Goal: Contribute content: Contribute content

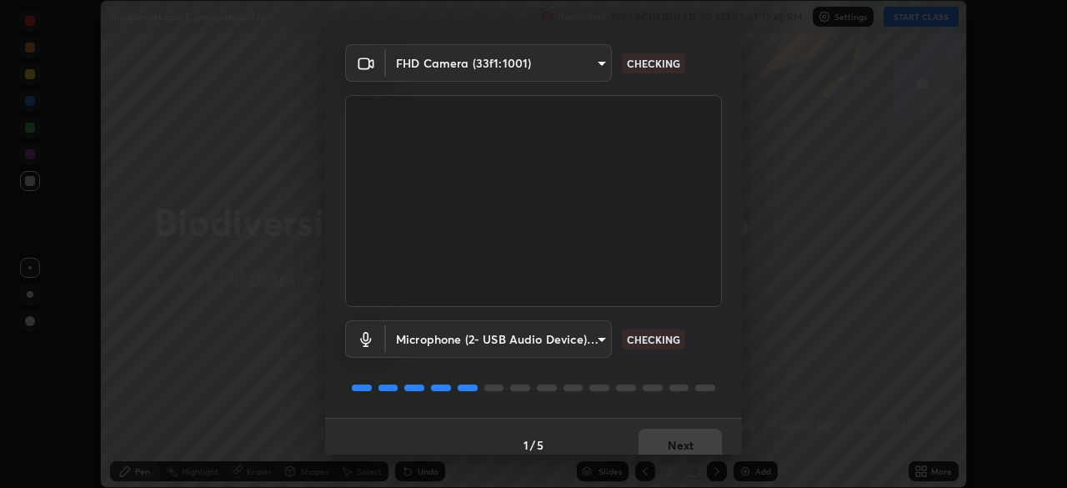
scroll to position [59, 0]
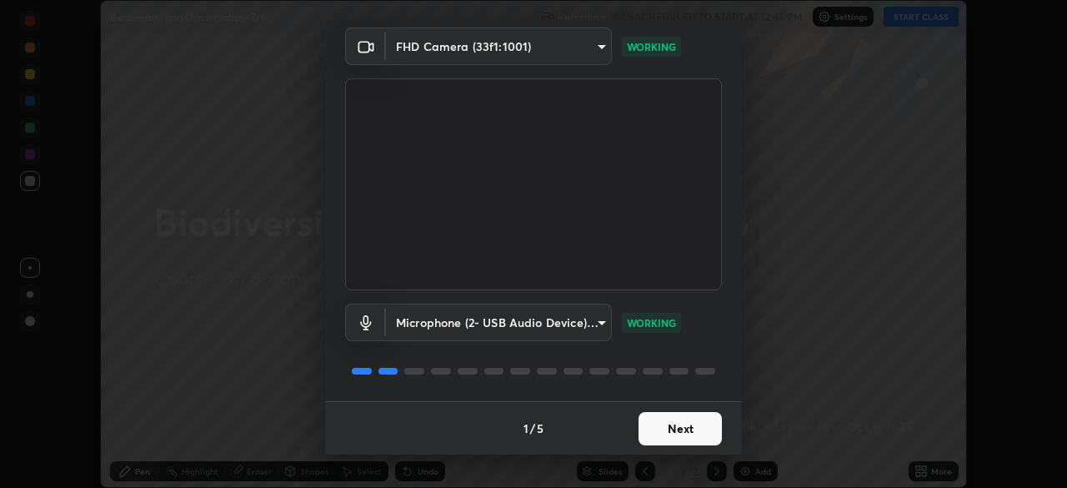
click at [664, 428] on button "Next" at bounding box center [679, 428] width 83 height 33
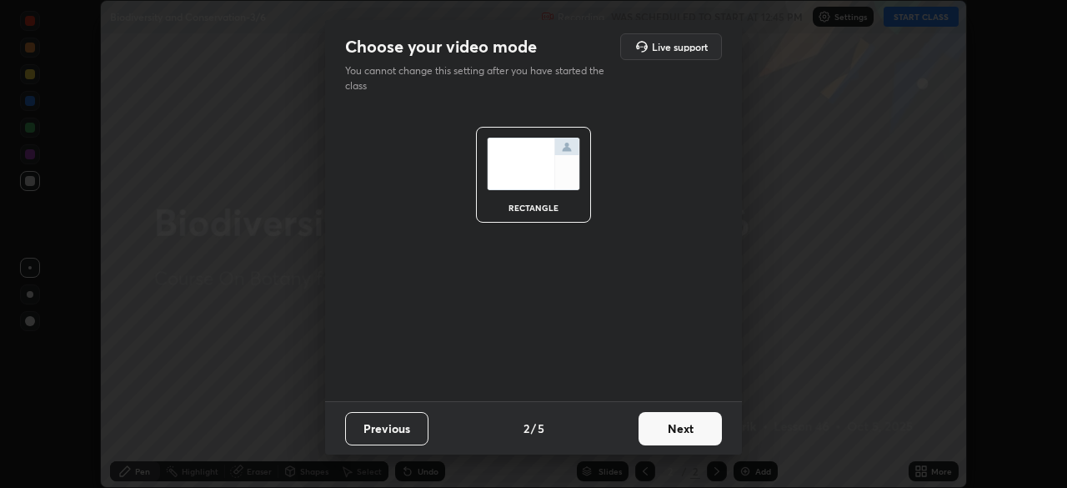
click at [673, 431] on button "Next" at bounding box center [679, 428] width 83 height 33
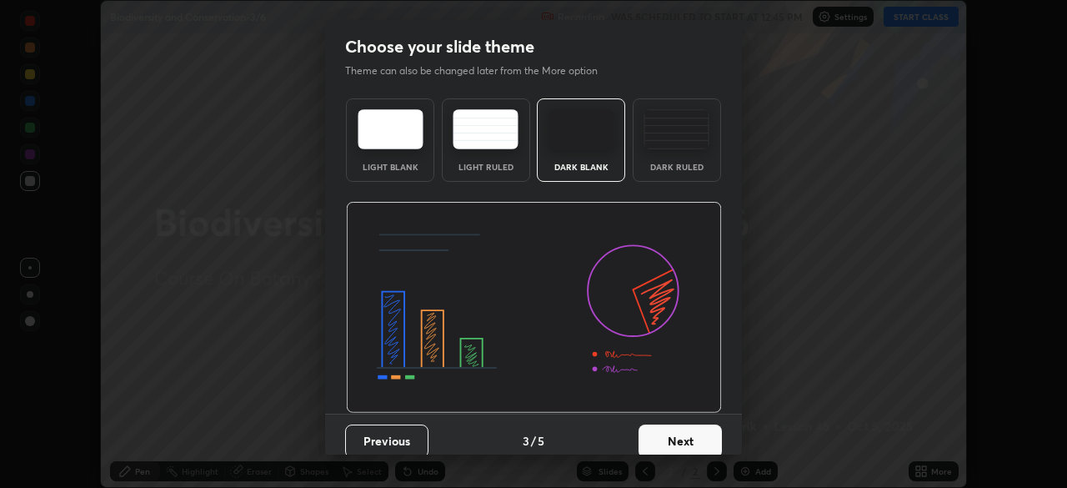
click at [676, 443] on button "Next" at bounding box center [679, 440] width 83 height 33
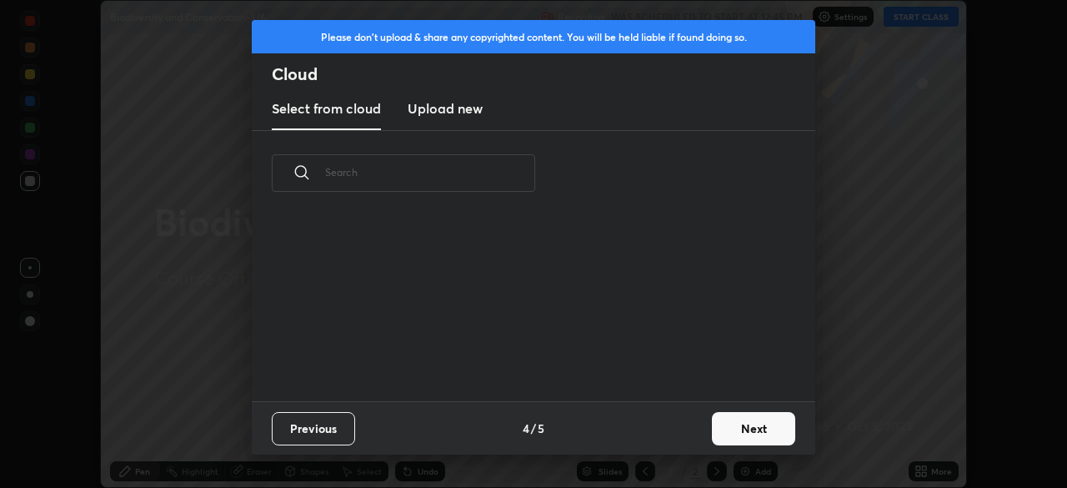
scroll to position [185, 535]
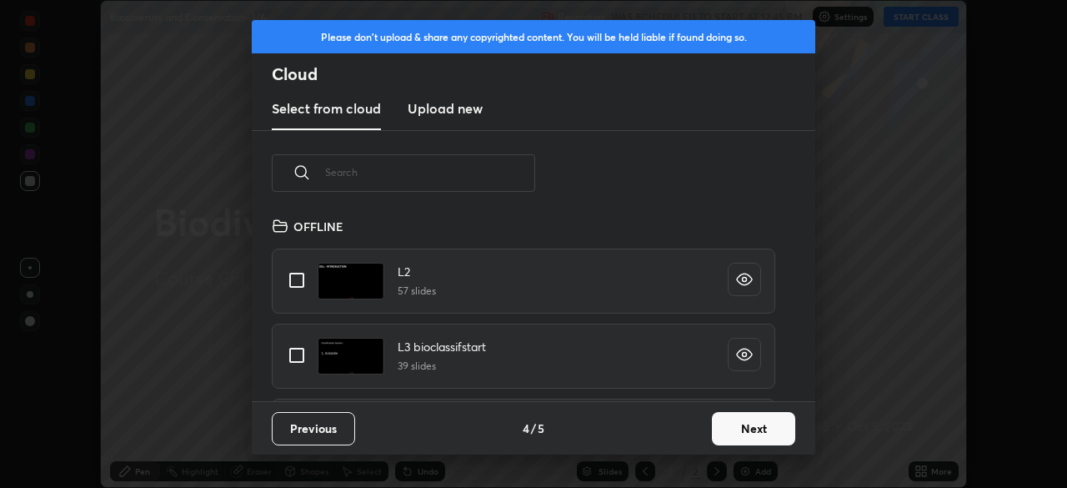
click at [505, 173] on input "text" at bounding box center [430, 172] width 210 height 71
click at [506, 172] on input "text" at bounding box center [430, 172] width 210 height 71
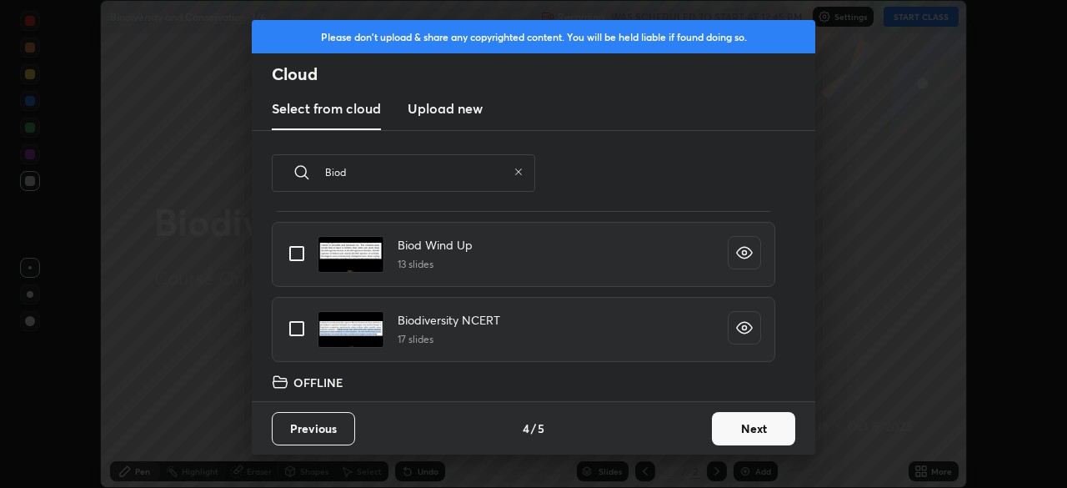
type input "Biod"
click at [306, 326] on input "grid" at bounding box center [296, 328] width 35 height 35
checkbox input "true"
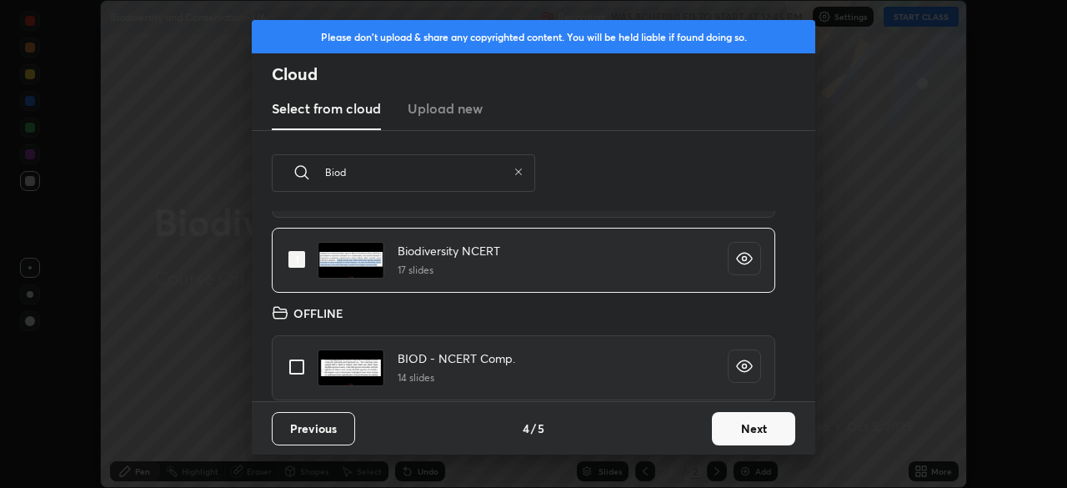
scroll to position [325, 0]
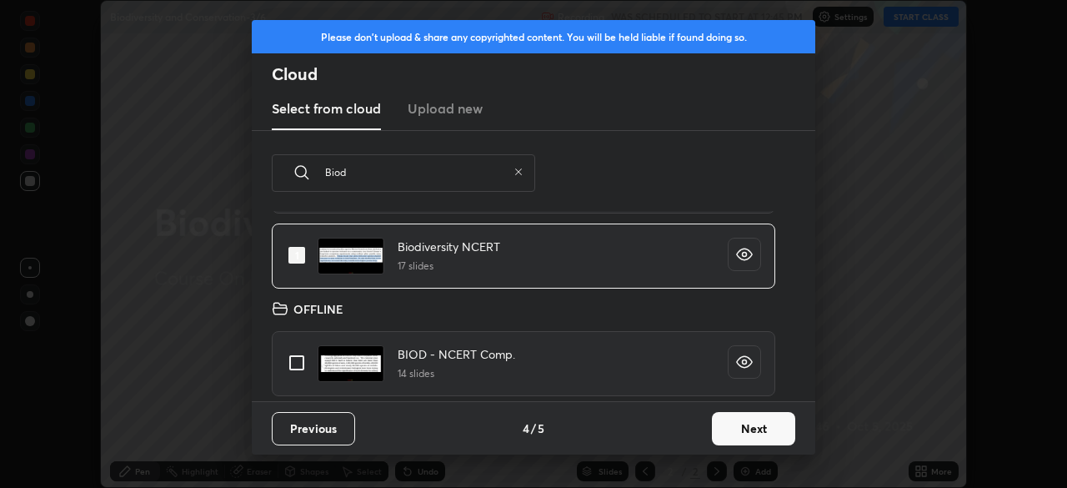
click at [302, 363] on input "grid" at bounding box center [296, 362] width 35 height 35
checkbox input "true"
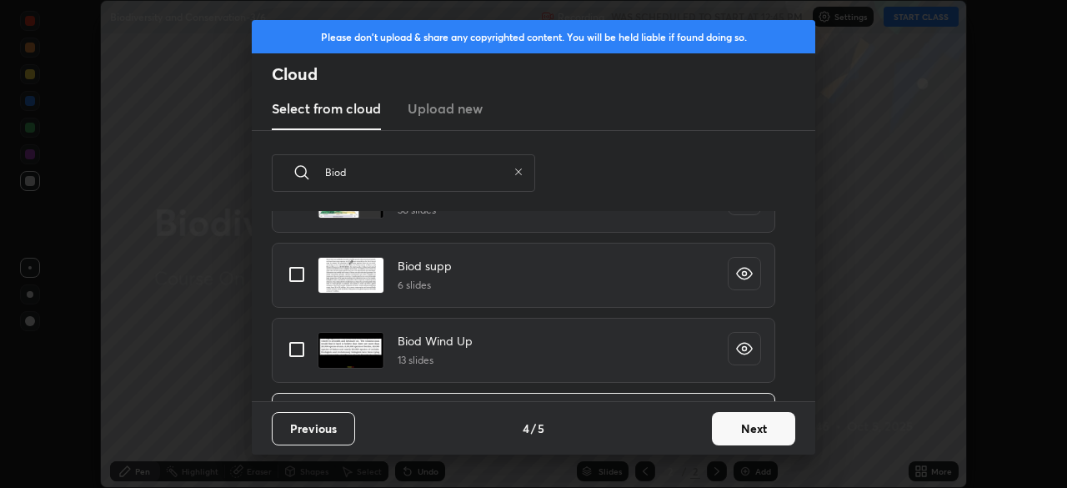
scroll to position [154, 0]
click at [307, 352] on input "grid" at bounding box center [296, 350] width 35 height 35
checkbox input "true"
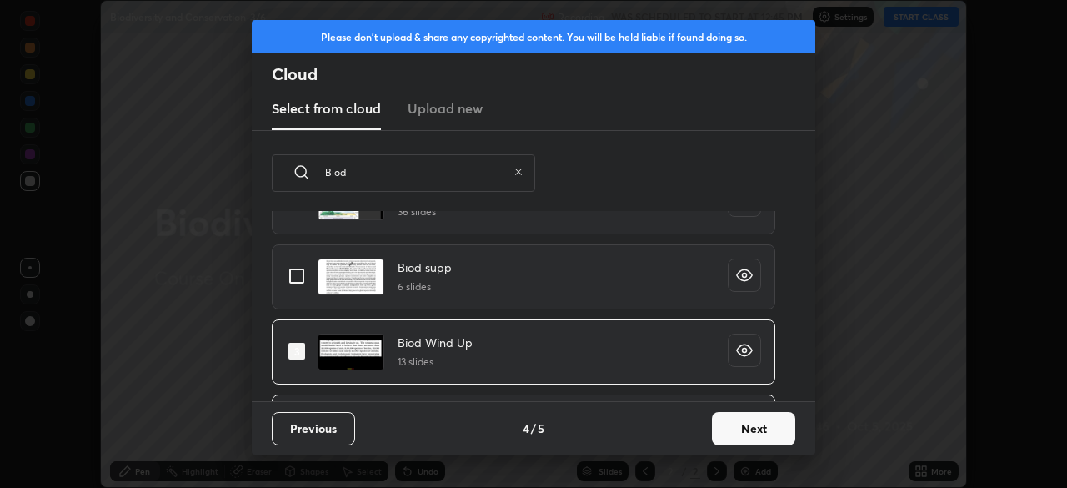
click at [303, 281] on input "grid" at bounding box center [296, 275] width 35 height 35
checkbox input "true"
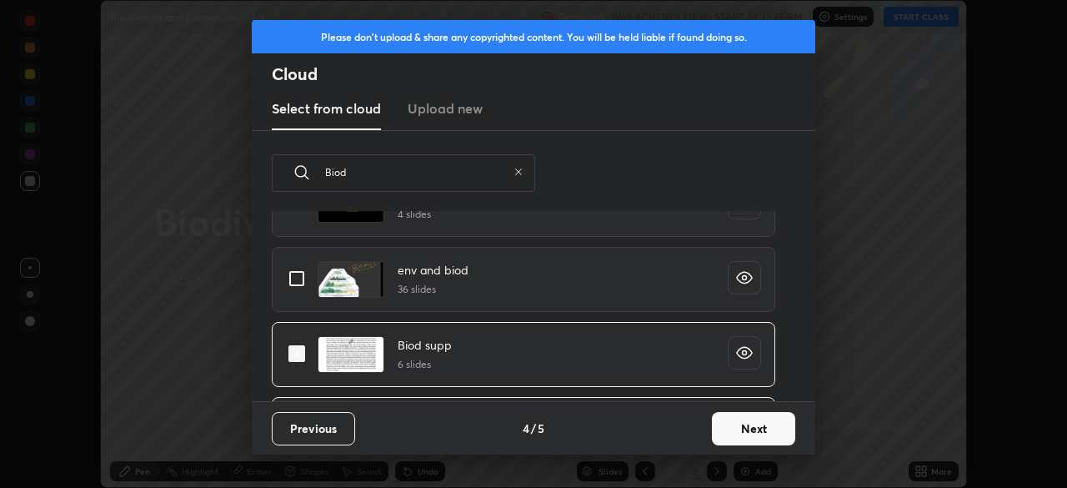
scroll to position [58, 0]
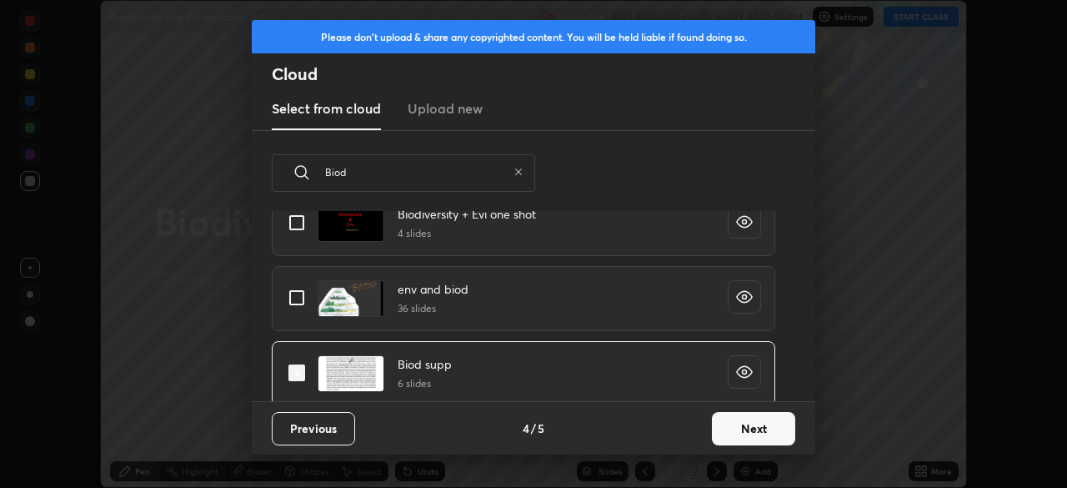
click at [739, 434] on button "Next" at bounding box center [753, 428] width 83 height 33
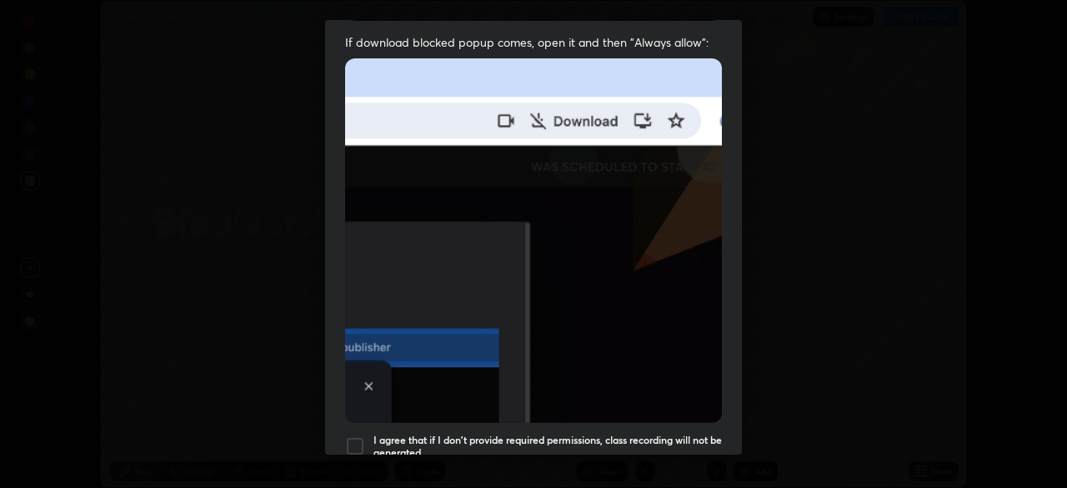
scroll to position [399, 0]
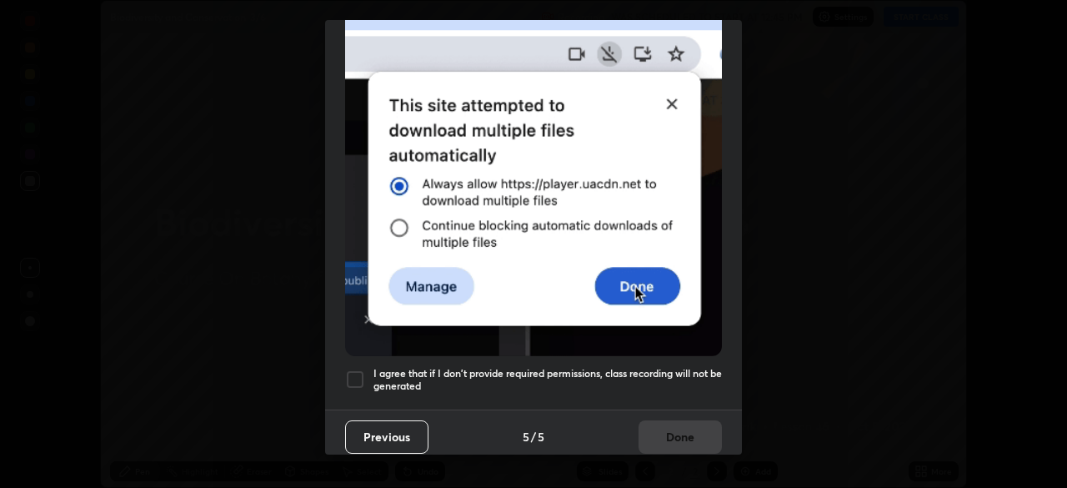
click at [611, 383] on h5 "I agree that if I don't provide required permissions, class recording will not …" at bounding box center [547, 380] width 348 height 26
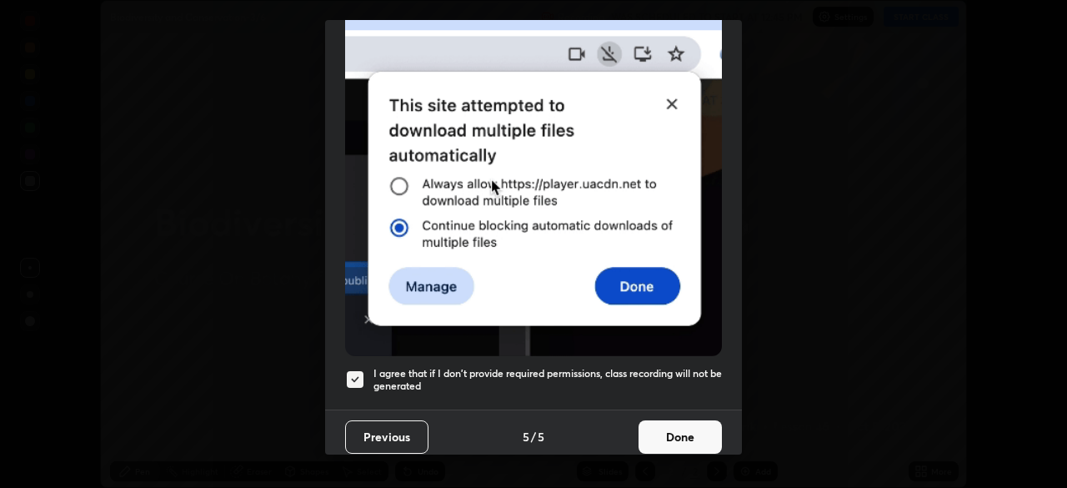
click at [668, 428] on button "Done" at bounding box center [679, 436] width 83 height 33
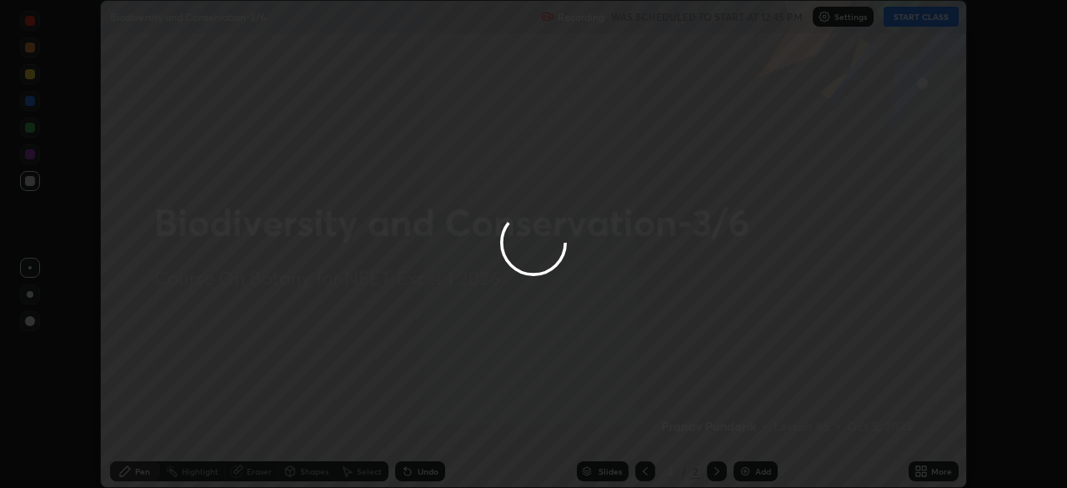
click at [648, 475] on div at bounding box center [533, 244] width 1067 height 488
click at [647, 473] on div at bounding box center [533, 244] width 1067 height 488
click at [646, 472] on icon at bounding box center [644, 470] width 13 height 13
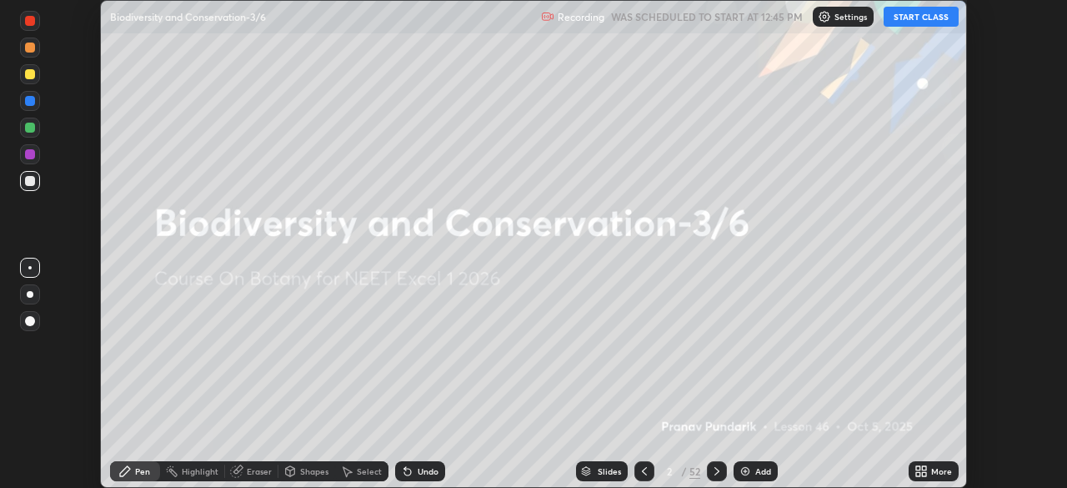
click at [925, 476] on icon at bounding box center [924, 474] width 4 height 4
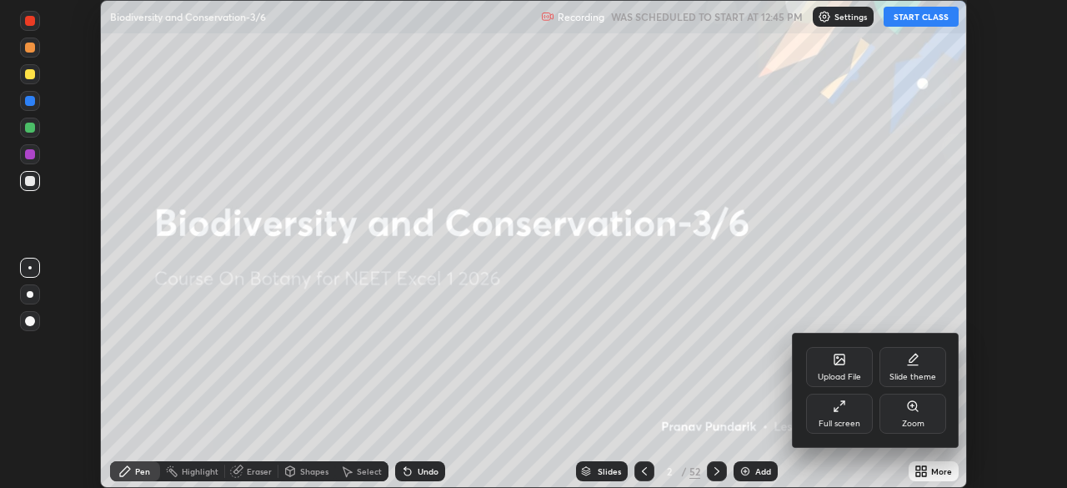
click at [837, 373] on div "Upload File" at bounding box center [839, 377] width 43 height 8
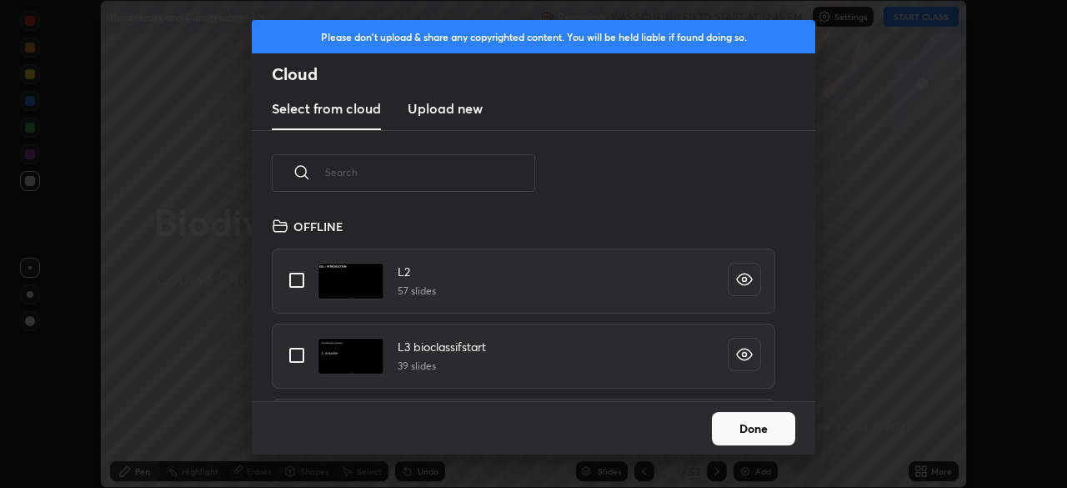
scroll to position [185, 535]
click at [478, 174] on input "text" at bounding box center [430, 172] width 210 height 71
click at [479, 172] on input "text" at bounding box center [430, 172] width 210 height 71
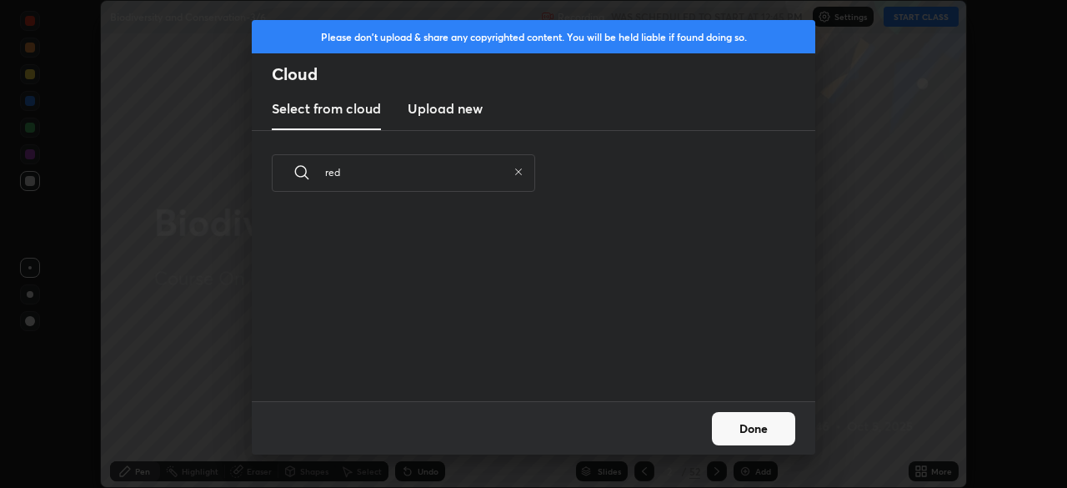
type input "red"
click at [518, 172] on icon at bounding box center [518, 171] width 7 height 7
click at [488, 171] on input "text" at bounding box center [430, 172] width 210 height 71
click at [479, 171] on input "text" at bounding box center [430, 172] width 210 height 71
click at [479, 172] on input "text" at bounding box center [430, 172] width 210 height 71
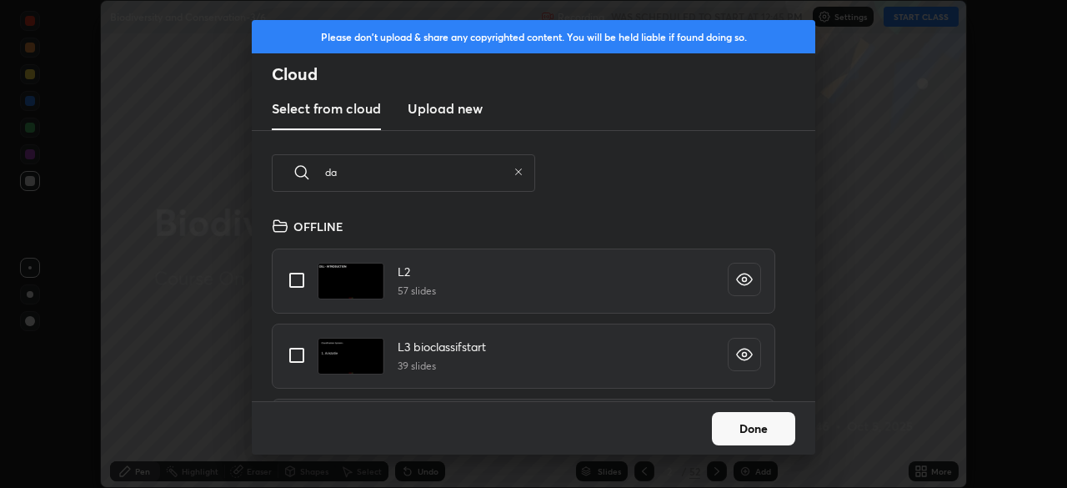
type input "dat"
type textarea "x"
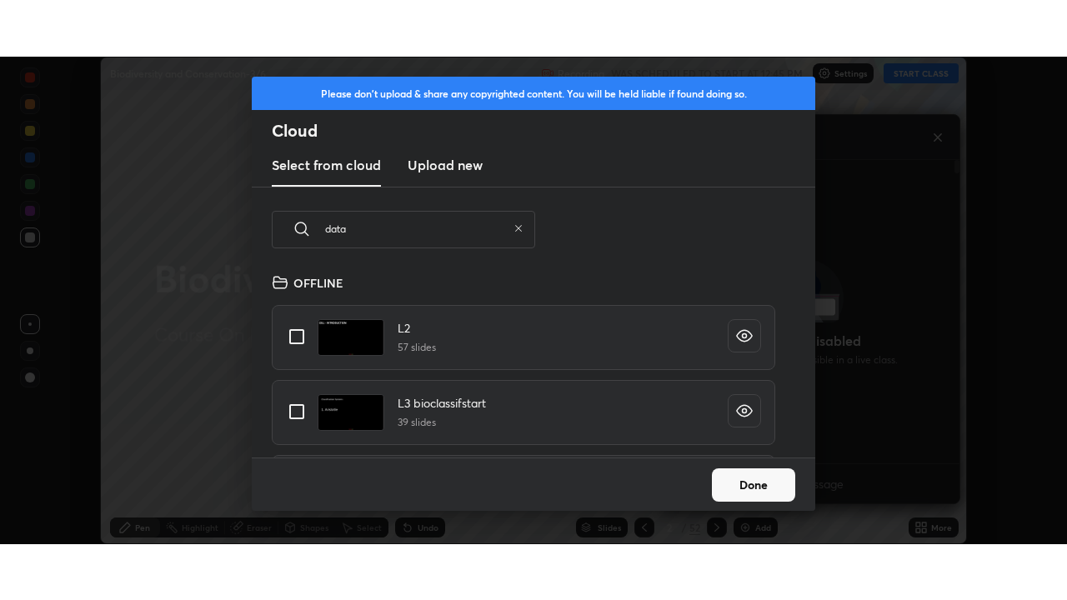
scroll to position [298, 293]
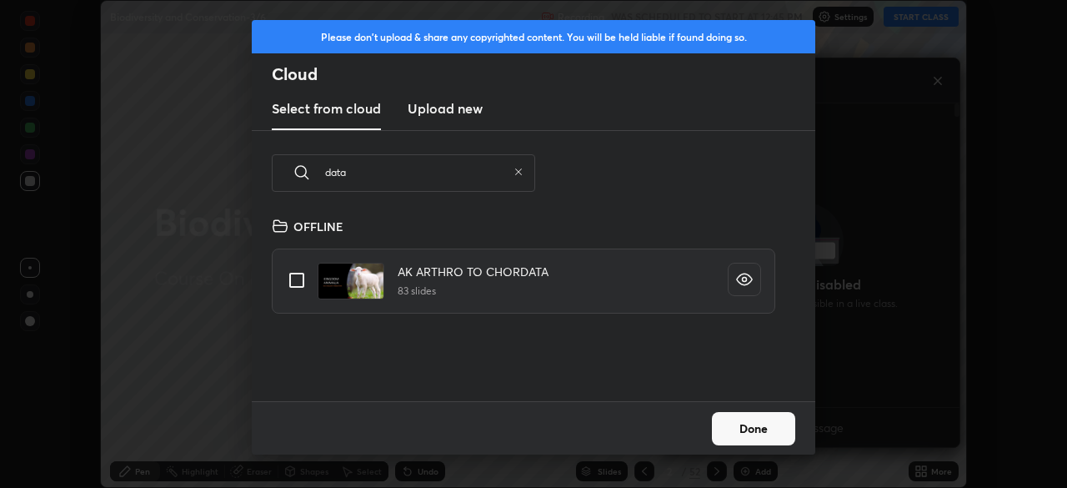
type input "data"
click at [521, 171] on icon at bounding box center [518, 172] width 10 height 10
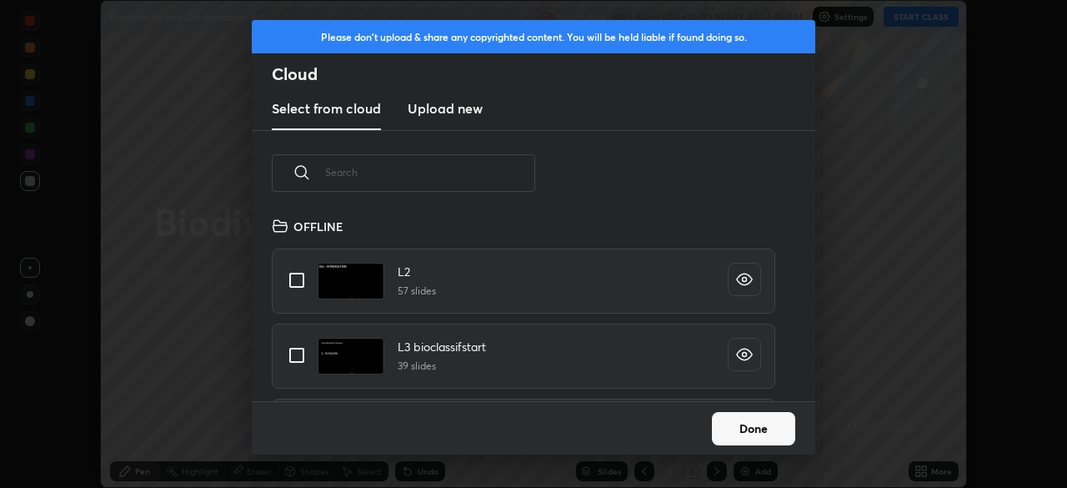
click at [729, 433] on button "Done" at bounding box center [753, 428] width 83 height 33
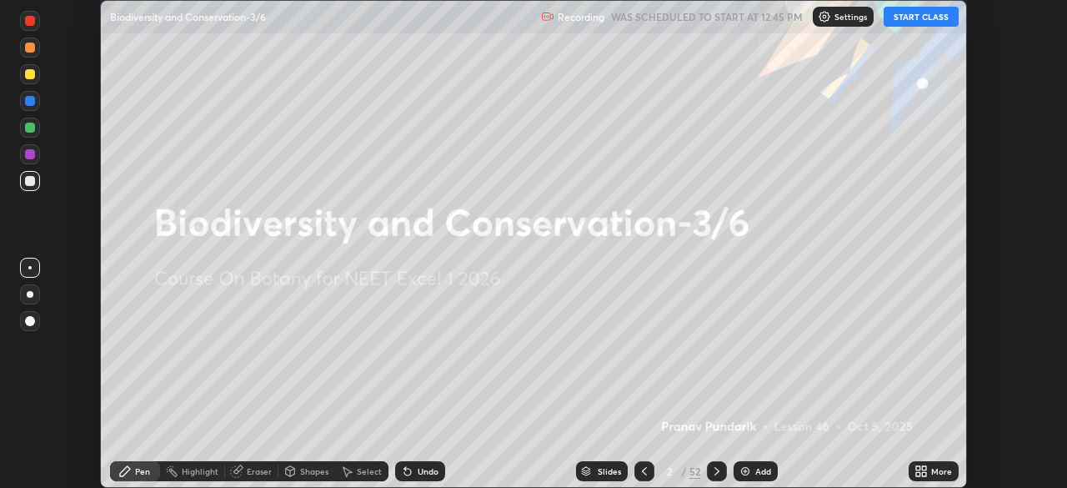
click at [755, 470] on div "Add" at bounding box center [763, 471] width 16 height 8
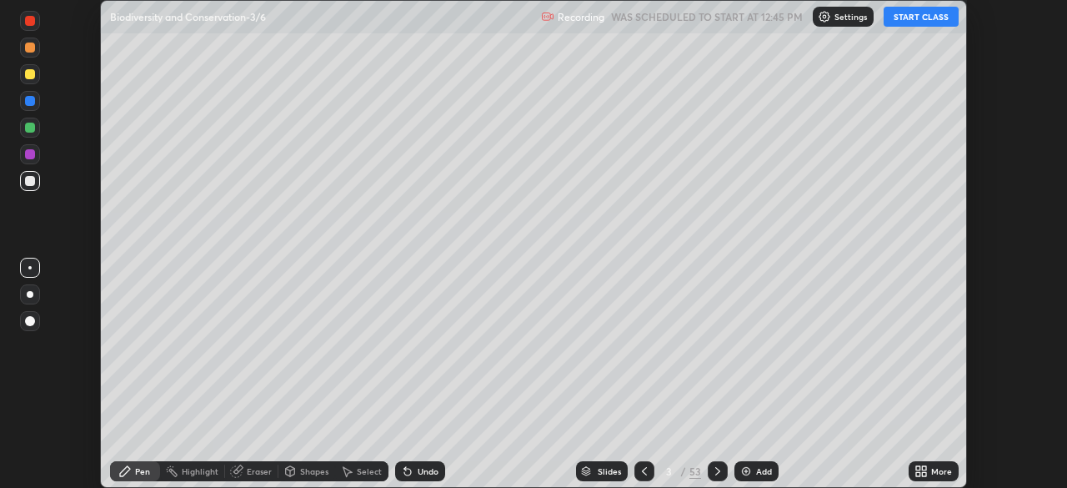
click at [950, 23] on button "START CLASS" at bounding box center [920, 17] width 75 height 20
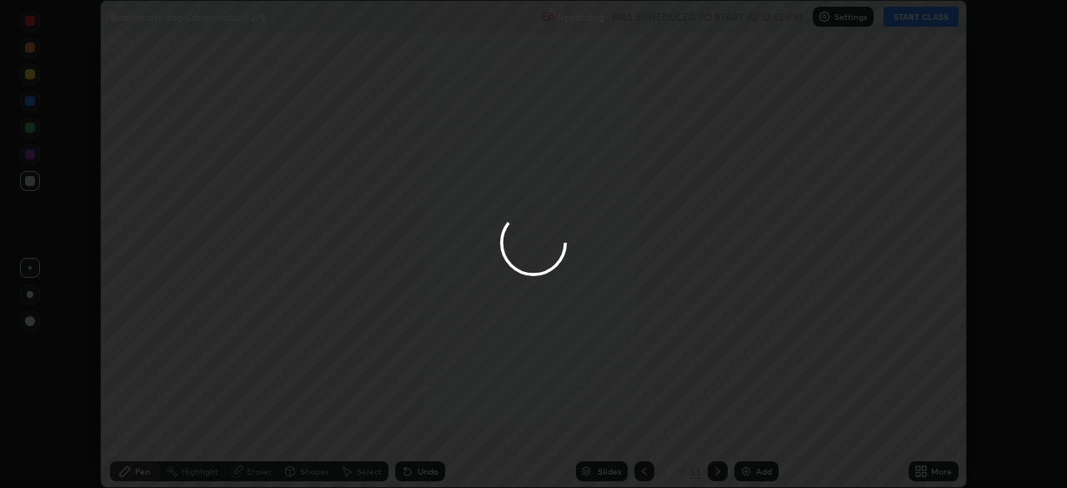
click at [876, 164] on div at bounding box center [533, 244] width 1067 height 488
click at [805, 269] on div at bounding box center [533, 244] width 1067 height 488
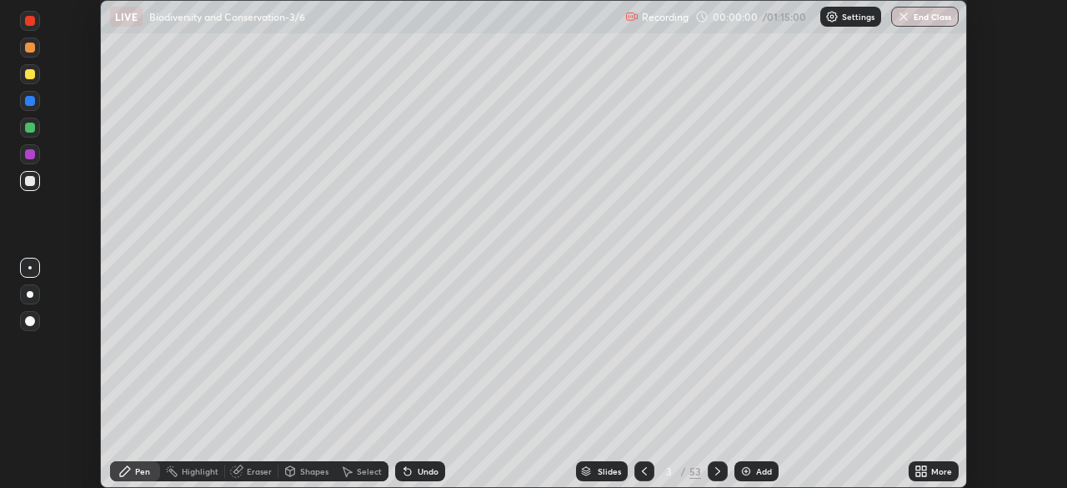
click at [756, 468] on div "Add" at bounding box center [764, 471] width 16 height 8
click at [922, 467] on icon at bounding box center [924, 468] width 4 height 4
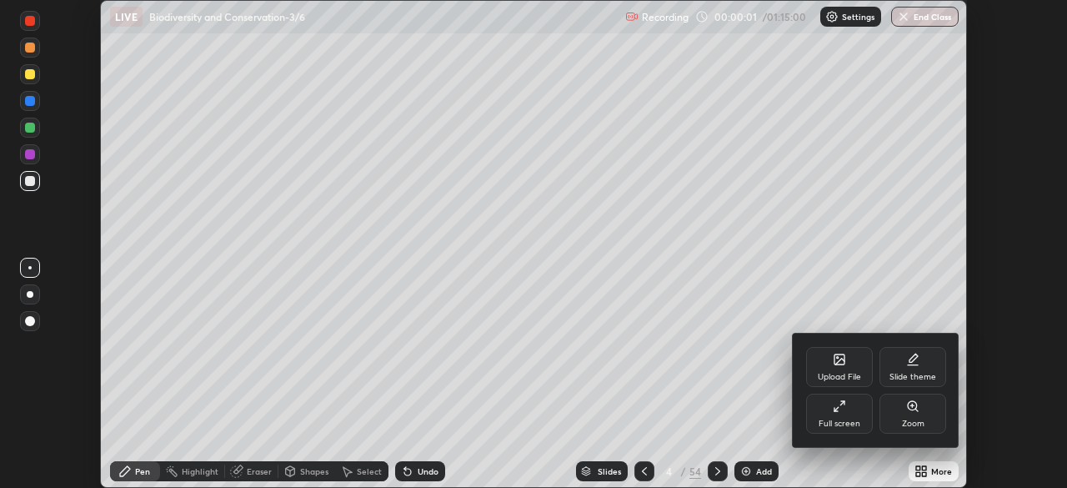
click at [853, 409] on div "Full screen" at bounding box center [839, 413] width 67 height 40
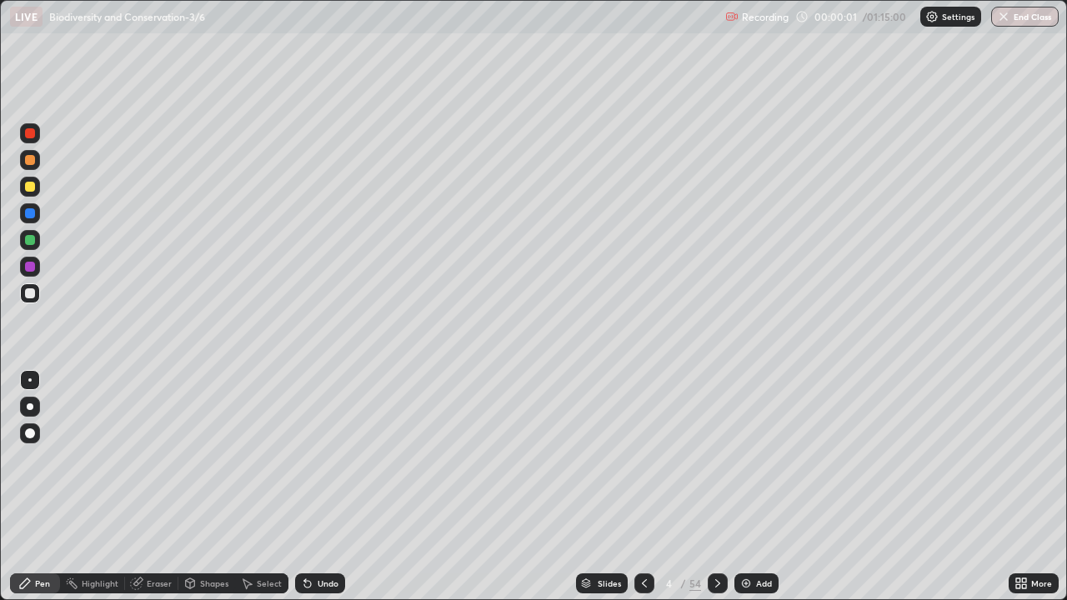
scroll to position [600, 1067]
click at [30, 407] on div at bounding box center [30, 406] width 7 height 7
click at [29, 188] on div at bounding box center [30, 187] width 10 height 10
click at [608, 487] on div "Slides" at bounding box center [609, 583] width 23 height 8
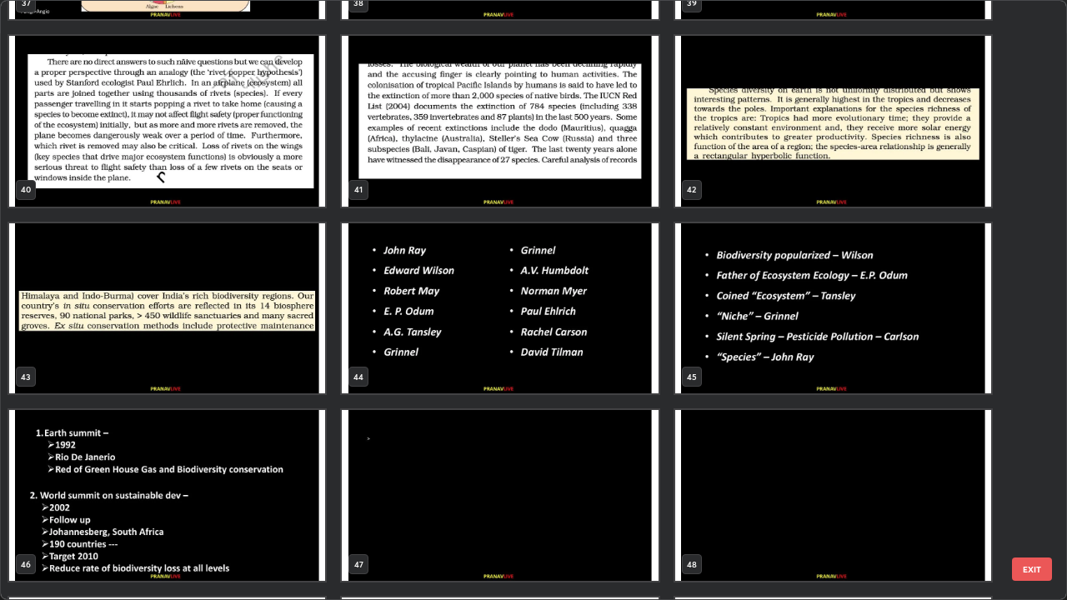
scroll to position [2412, 0]
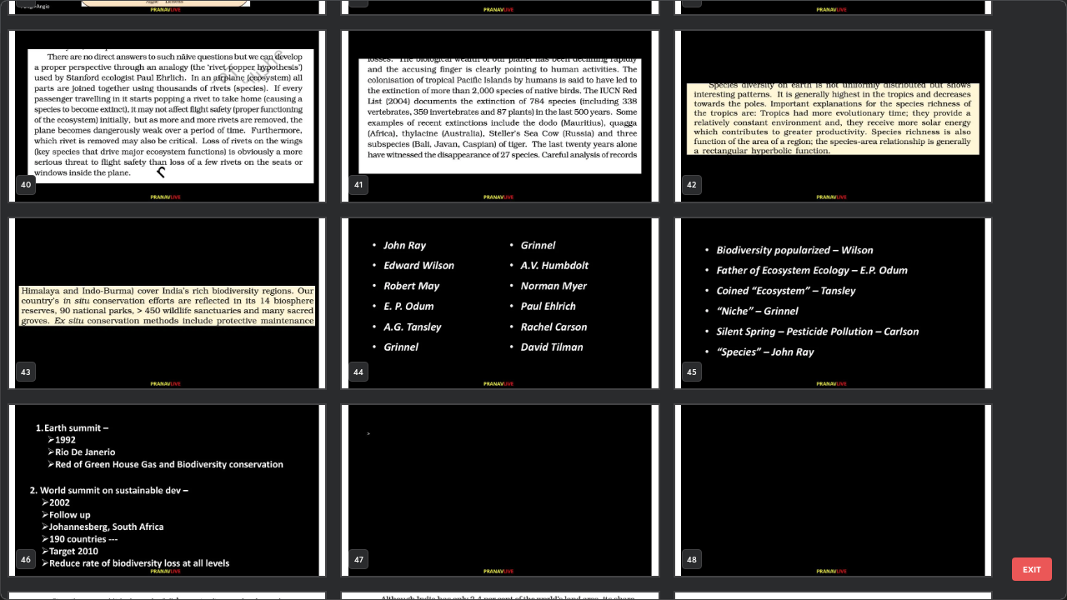
click at [563, 402] on div "47" at bounding box center [499, 491] width 333 height 188
click at [301, 363] on img "grid" at bounding box center [167, 303] width 316 height 171
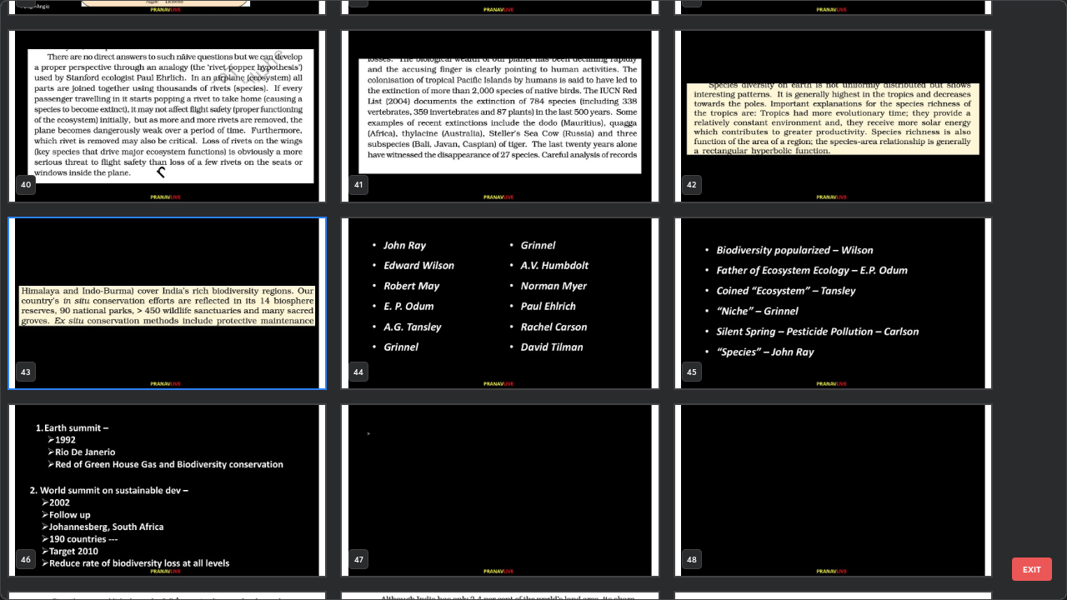
click at [301, 360] on img "grid" at bounding box center [167, 303] width 316 height 171
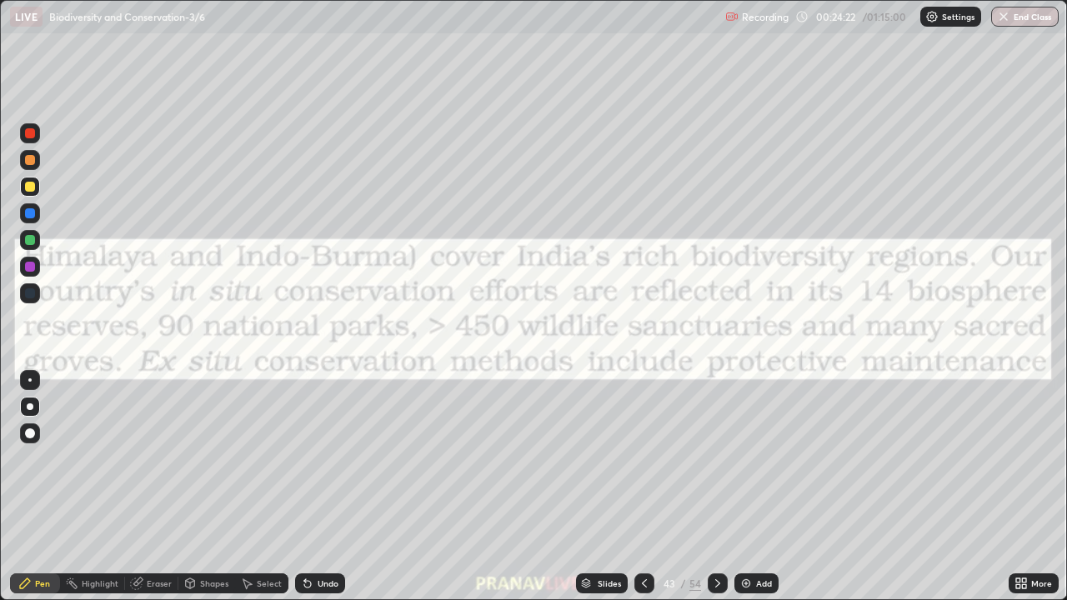
click at [303, 360] on img "grid" at bounding box center [167, 303] width 316 height 171
click at [304, 356] on img "grid" at bounding box center [167, 303] width 316 height 171
click at [757, 487] on div "Add" at bounding box center [764, 583] width 16 height 8
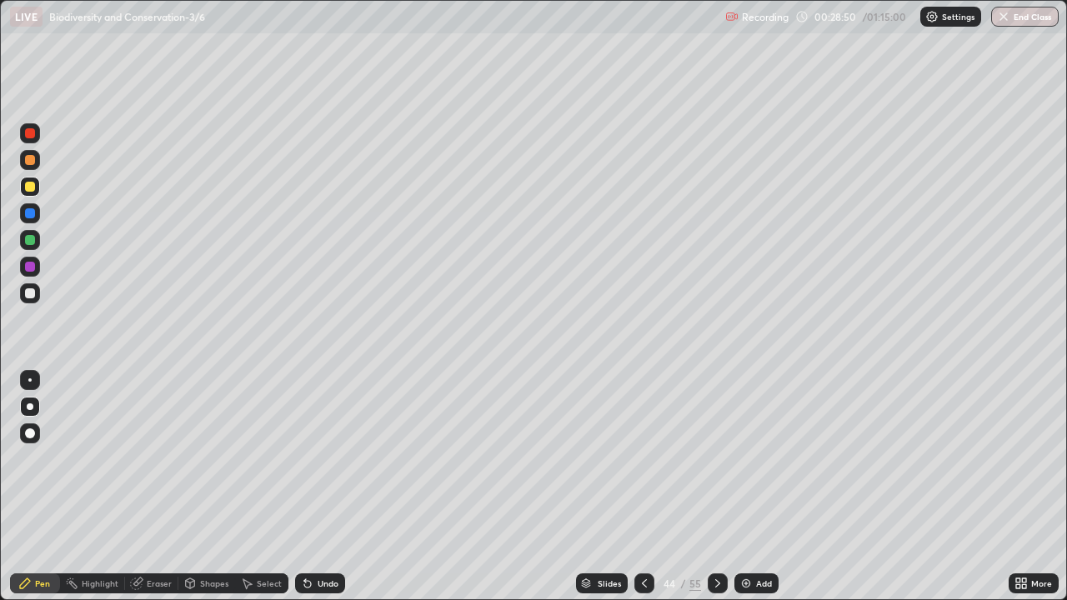
click at [715, 487] on icon at bounding box center [717, 583] width 13 height 13
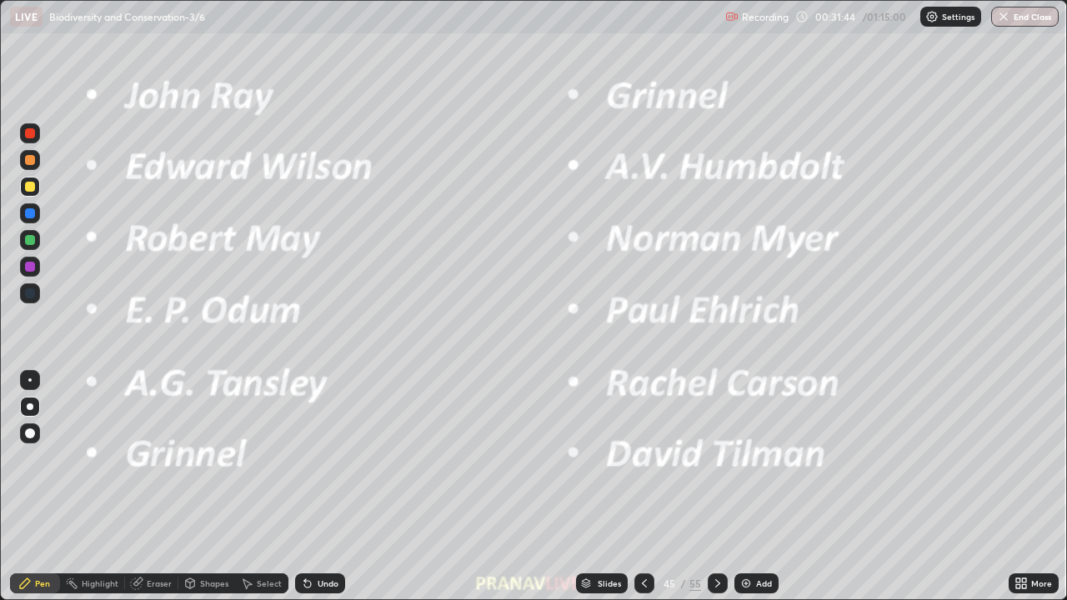
click at [611, 487] on div "Slides" at bounding box center [609, 583] width 23 height 8
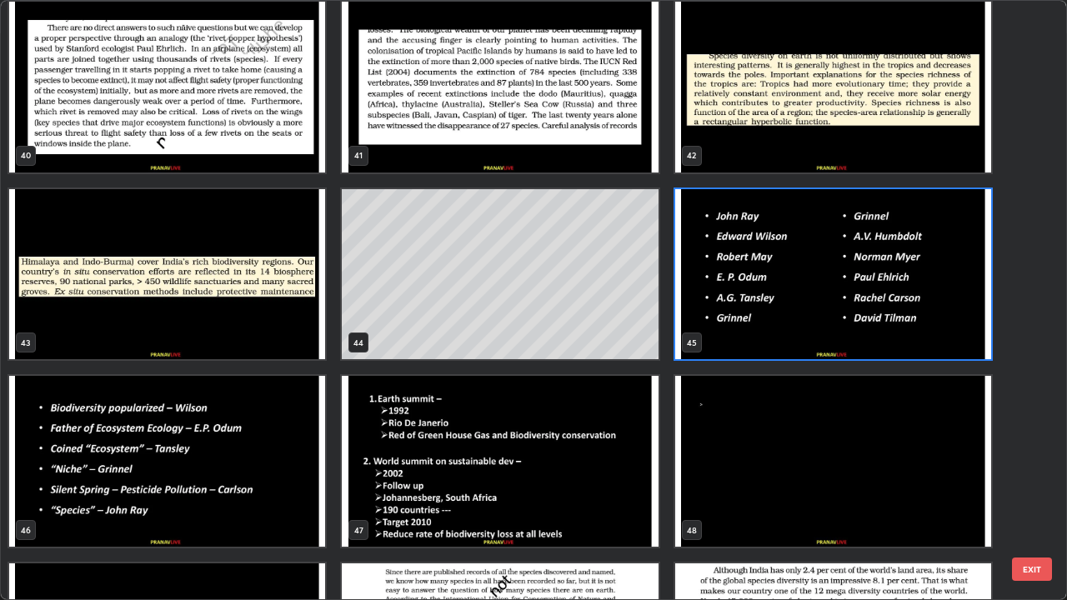
scroll to position [2454, 0]
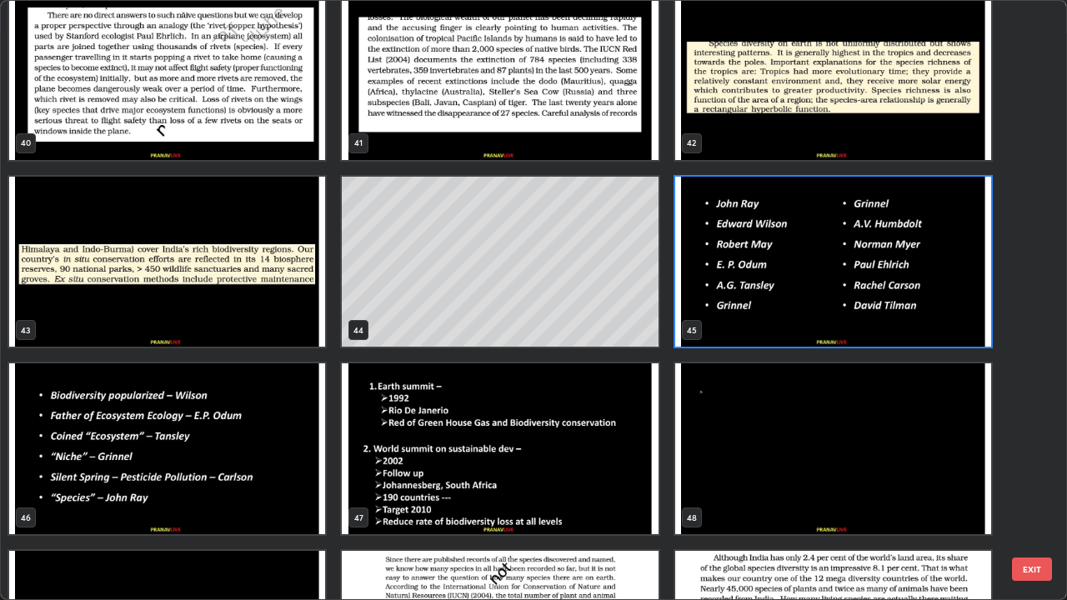
click at [305, 463] on img "grid" at bounding box center [167, 448] width 316 height 171
click at [303, 464] on img "grid" at bounding box center [167, 448] width 316 height 171
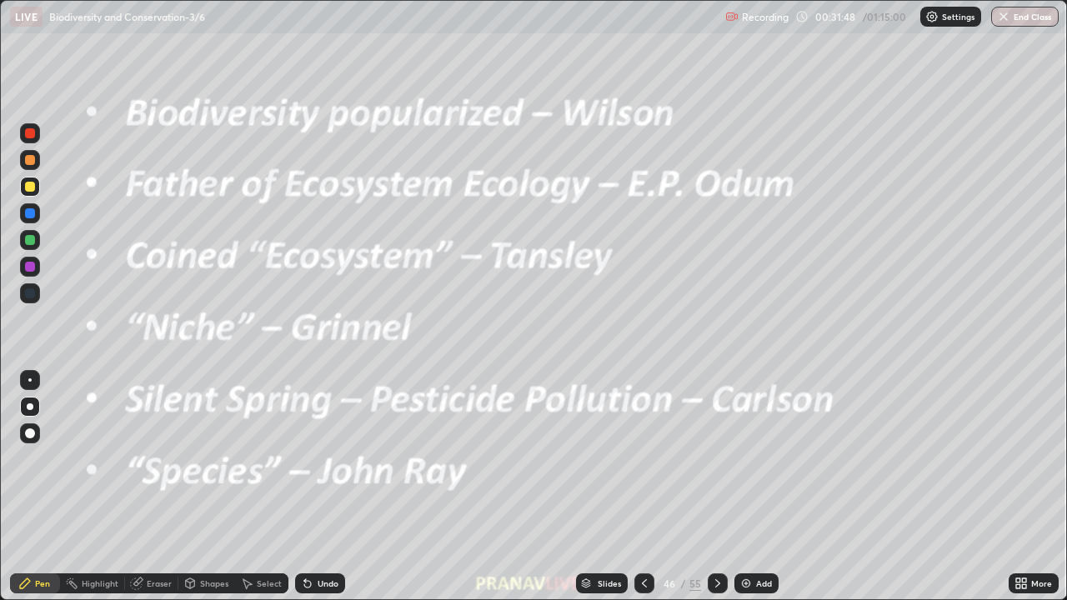
click at [303, 463] on img "grid" at bounding box center [167, 448] width 316 height 171
click at [208, 487] on div "Shapes" at bounding box center [214, 583] width 28 height 8
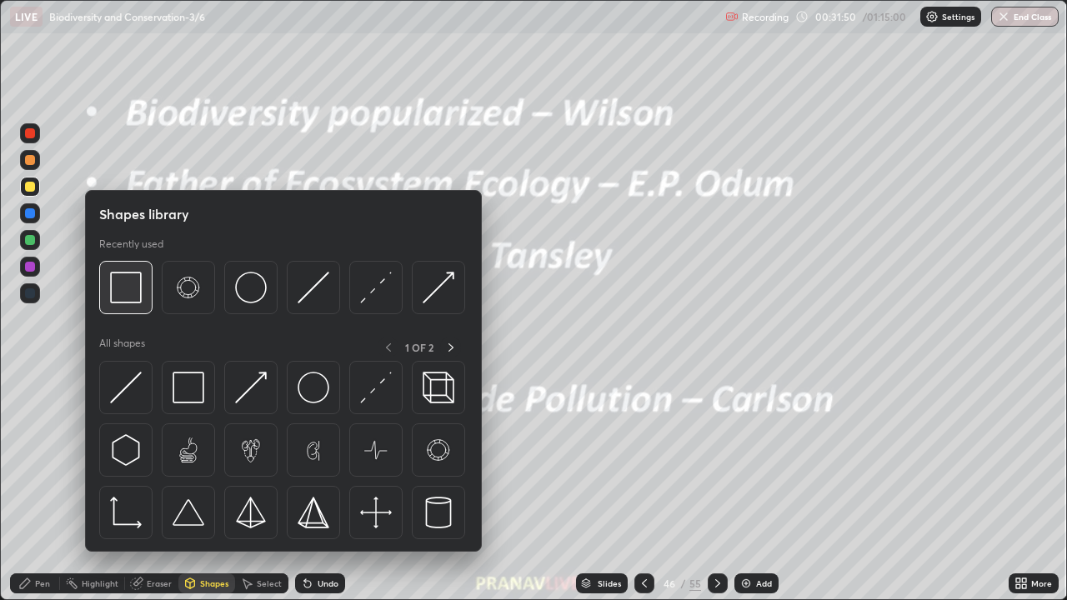
click at [121, 293] on img at bounding box center [126, 288] width 32 height 32
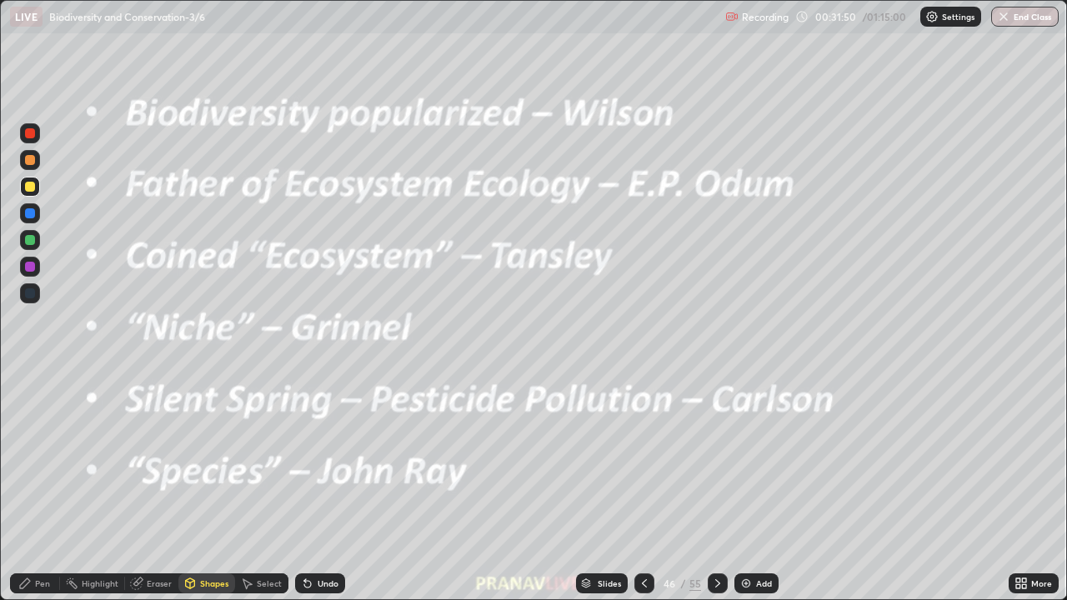
click at [32, 190] on div at bounding box center [30, 187] width 10 height 10
click at [605, 487] on div "Slides" at bounding box center [609, 583] width 23 height 8
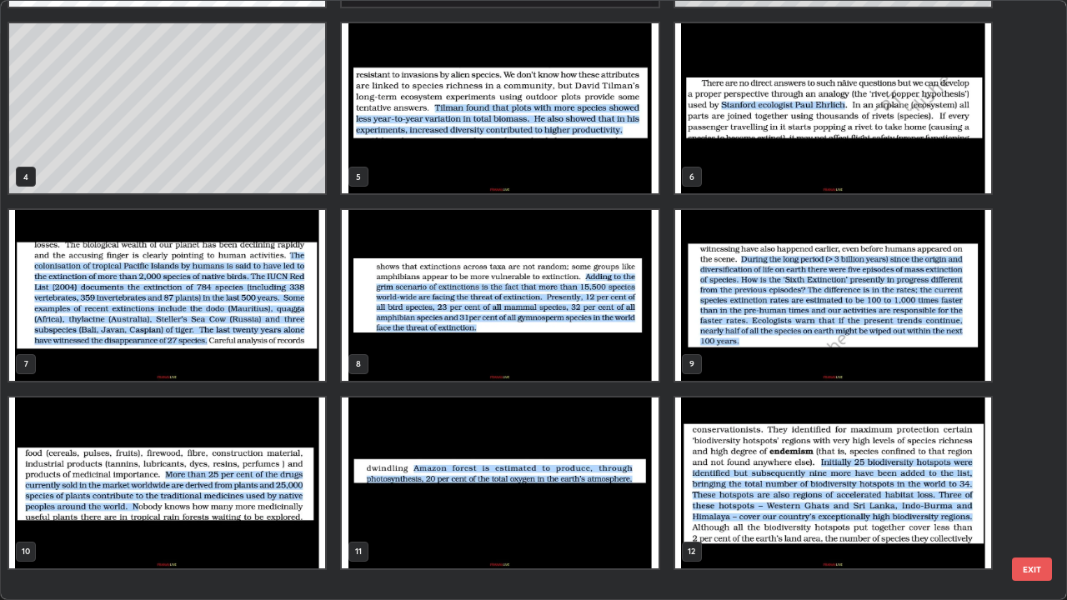
scroll to position [0, 0]
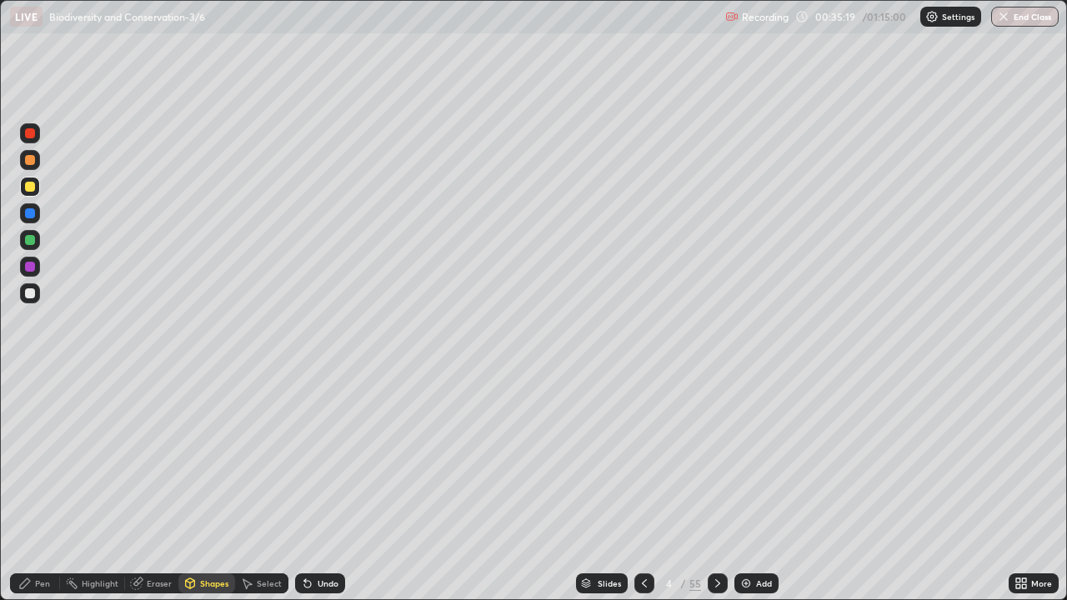
click at [1024, 487] on icon at bounding box center [1024, 580] width 4 height 4
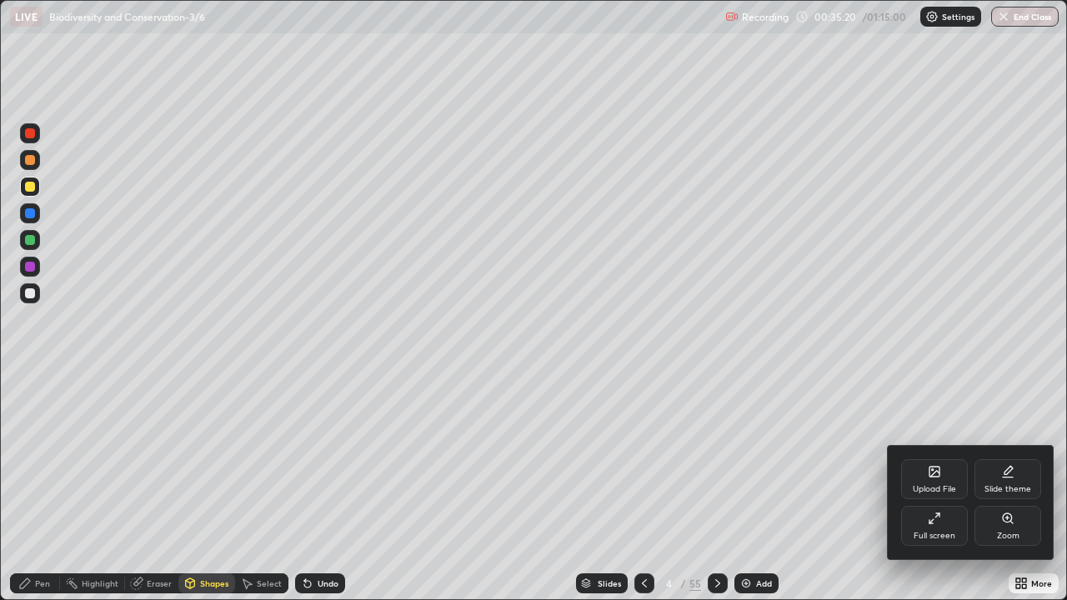
click at [936, 486] on div "Upload File" at bounding box center [934, 489] width 43 height 8
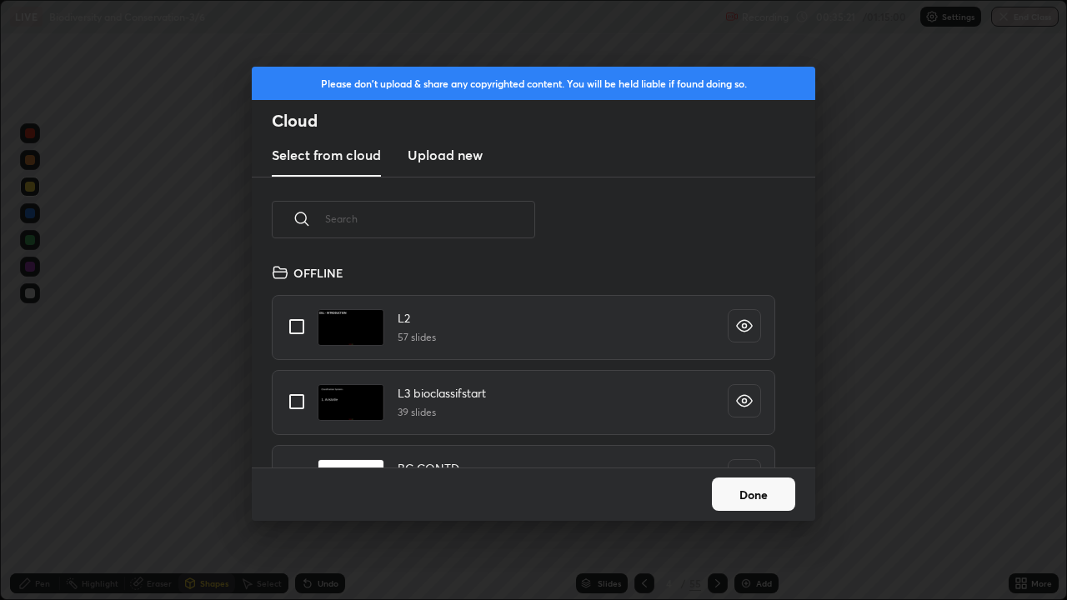
scroll to position [205, 535]
click at [415, 219] on input "text" at bounding box center [430, 218] width 210 height 71
click at [425, 215] on input "text" at bounding box center [430, 218] width 210 height 71
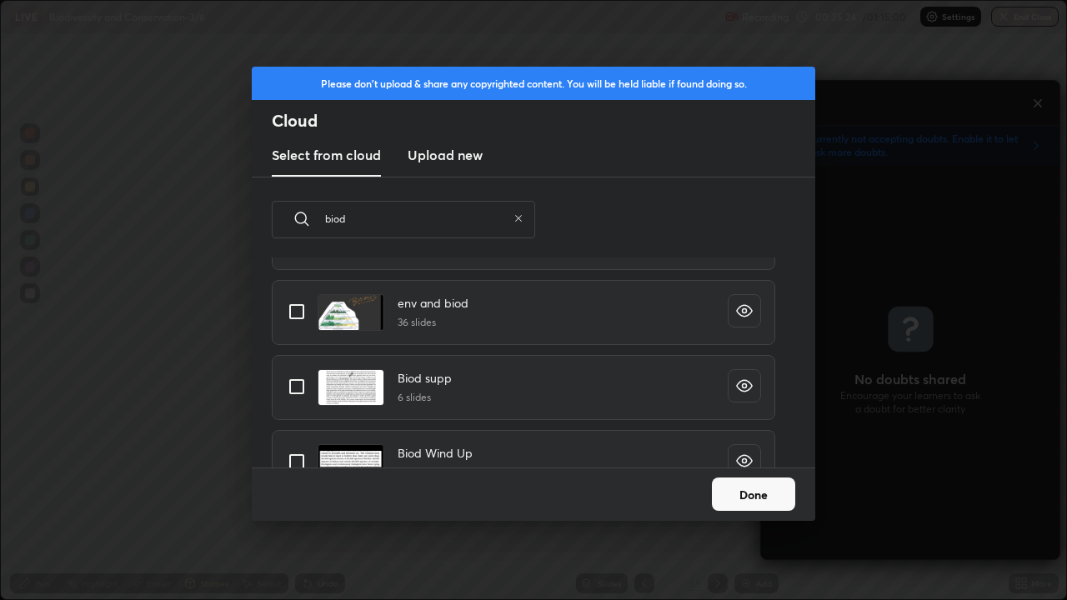
scroll to position [0, 0]
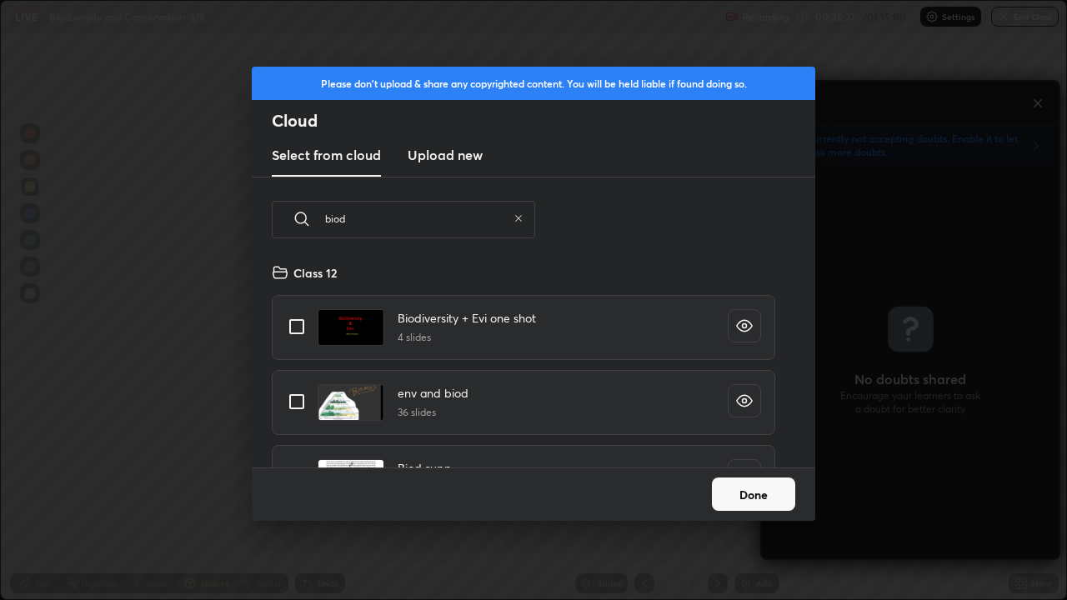
type input "biod"
click at [296, 398] on input "grid" at bounding box center [296, 401] width 35 height 35
checkbox input "true"
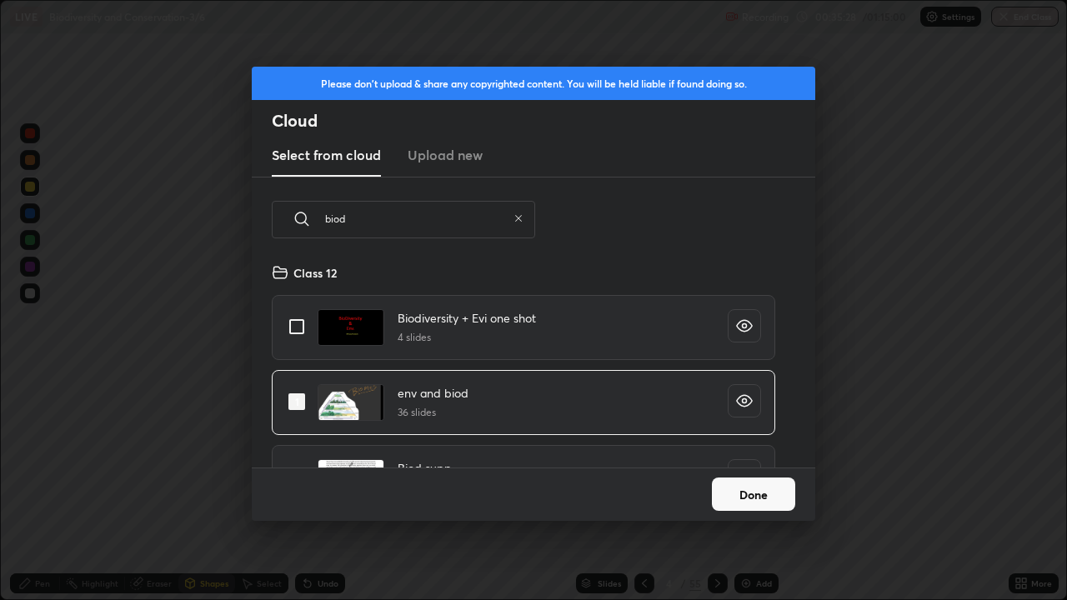
click at [738, 487] on button "Done" at bounding box center [753, 494] width 83 height 33
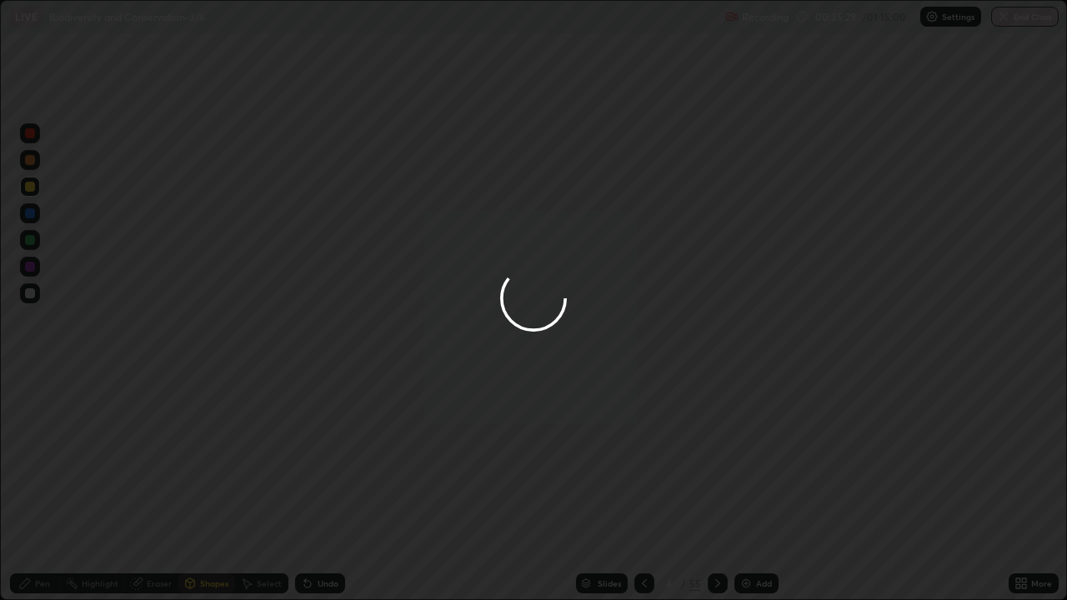
click at [605, 487] on div at bounding box center [533, 300] width 1067 height 600
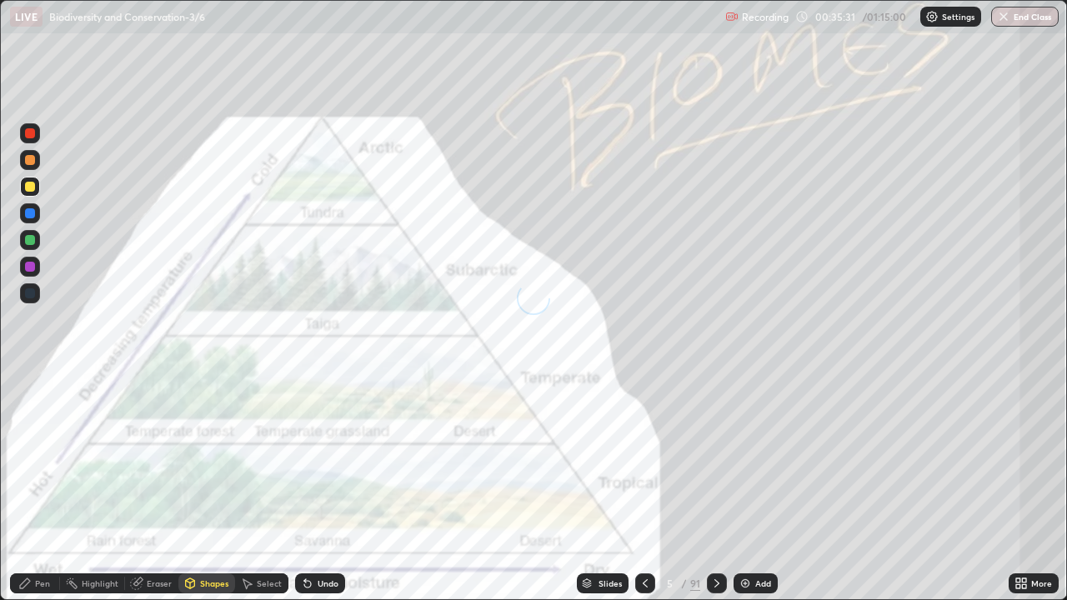
click at [603, 487] on div "Slides" at bounding box center [609, 583] width 23 height 8
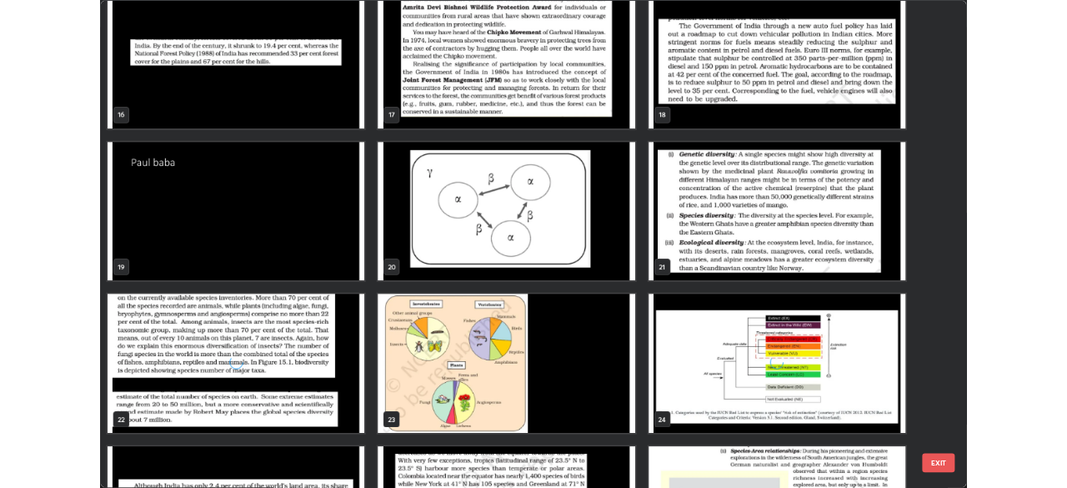
scroll to position [1065, 0]
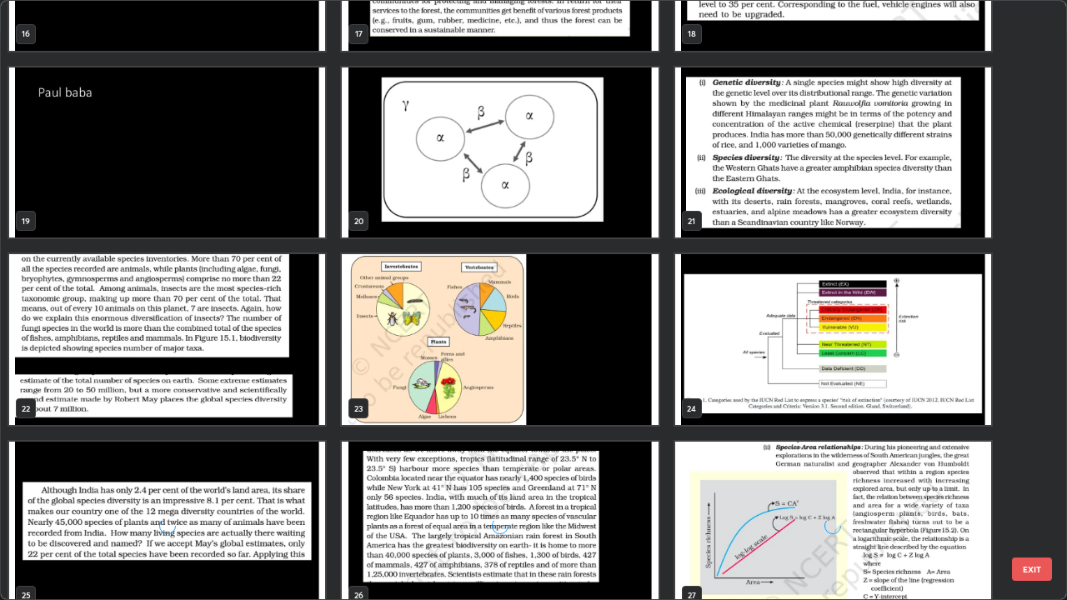
click at [296, 215] on img "grid" at bounding box center [167, 153] width 316 height 171
click at [297, 217] on img "grid" at bounding box center [167, 153] width 316 height 171
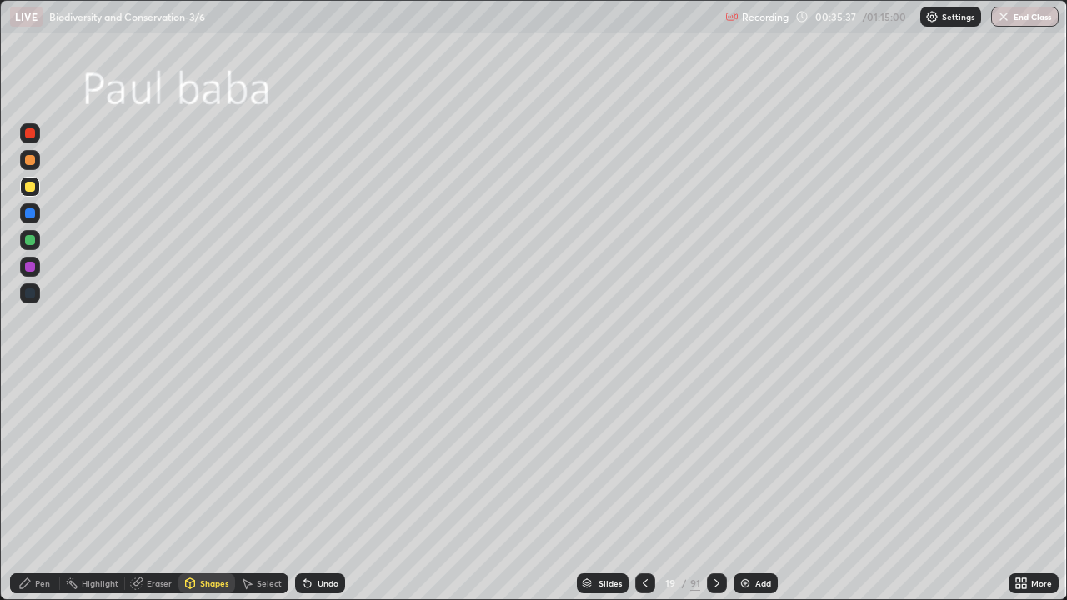
click at [298, 218] on img "grid" at bounding box center [167, 153] width 316 height 171
click at [300, 218] on img "grid" at bounding box center [167, 153] width 316 height 171
click at [757, 487] on div "Add" at bounding box center [763, 583] width 16 height 8
click at [215, 487] on div "Shapes" at bounding box center [214, 583] width 28 height 8
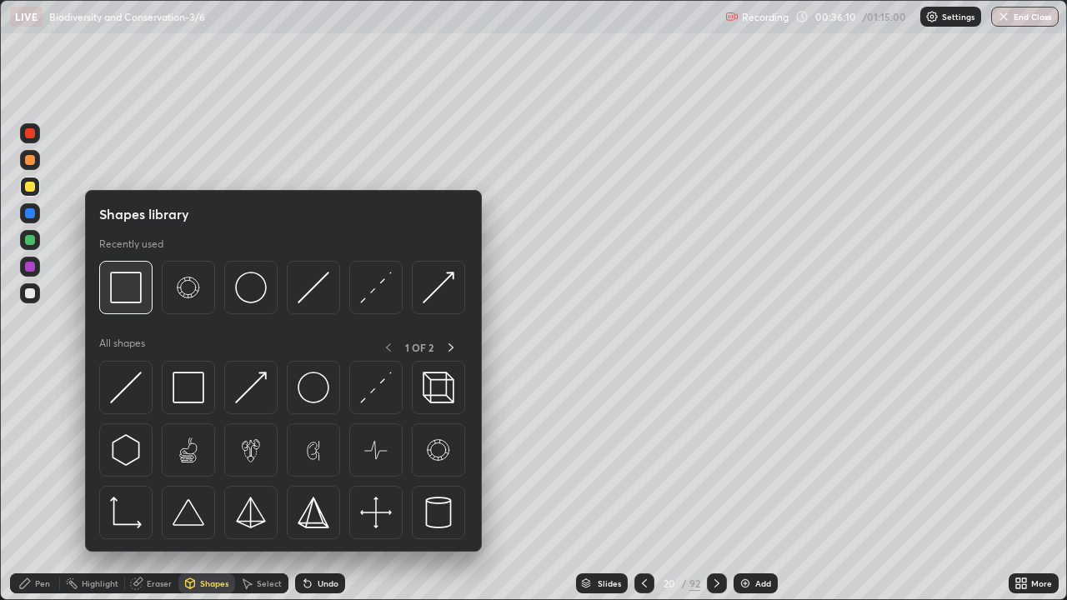
click at [140, 297] on img at bounding box center [126, 288] width 32 height 32
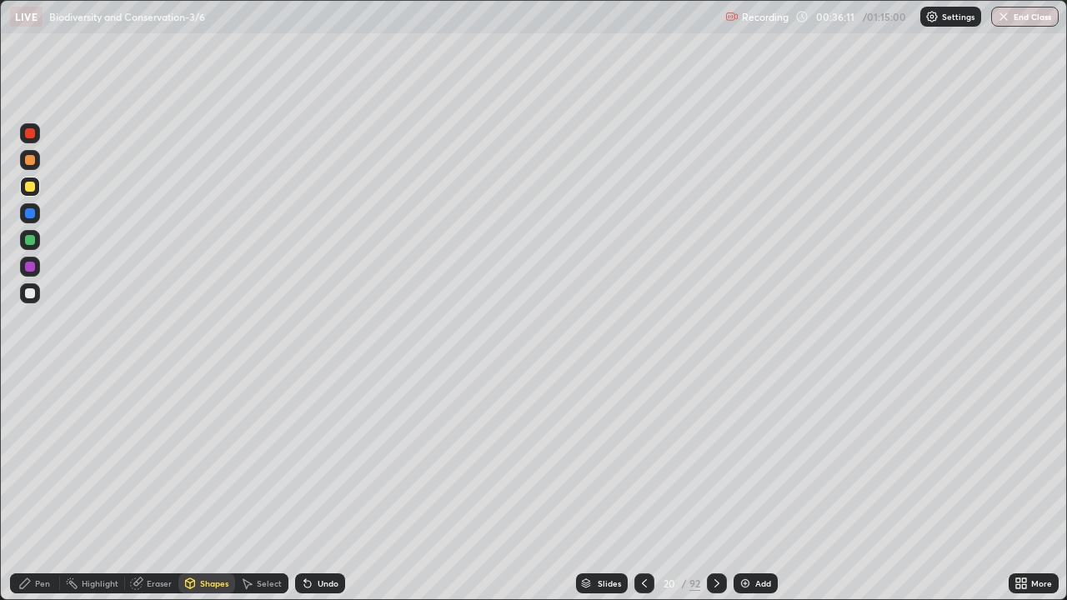
click at [31, 188] on div at bounding box center [30, 187] width 10 height 10
click at [261, 487] on div "Select" at bounding box center [269, 583] width 25 height 8
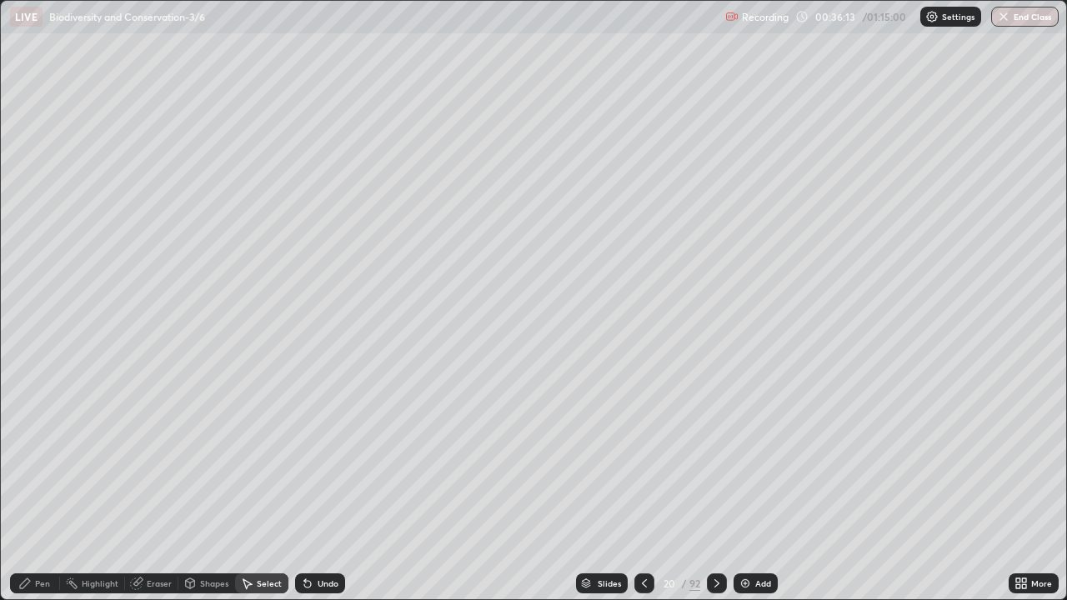
click at [208, 487] on div "Shapes" at bounding box center [214, 583] width 28 height 8
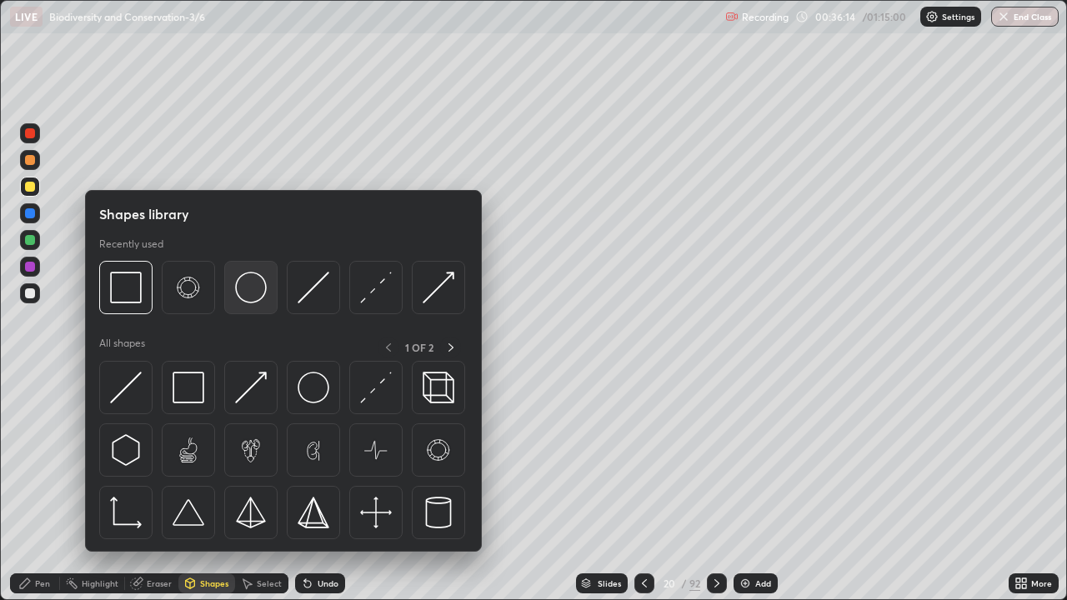
click at [246, 283] on img at bounding box center [251, 288] width 32 height 32
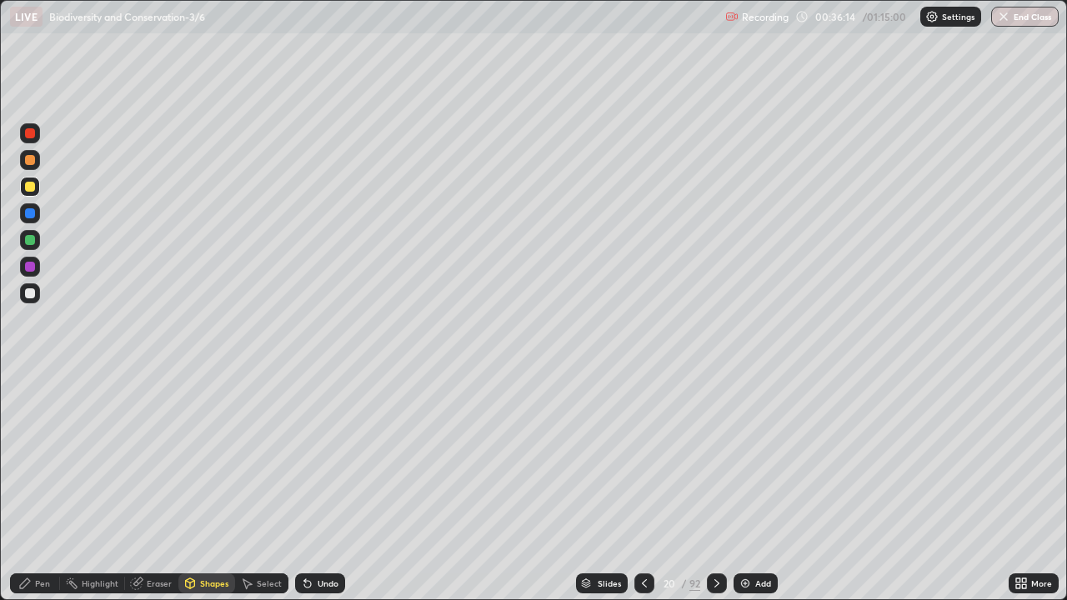
click at [30, 188] on div at bounding box center [30, 187] width 10 height 10
click at [43, 487] on div "Pen" at bounding box center [42, 583] width 15 height 8
click at [31, 293] on div at bounding box center [30, 293] width 10 height 10
click at [1026, 487] on icon at bounding box center [1020, 583] width 13 height 13
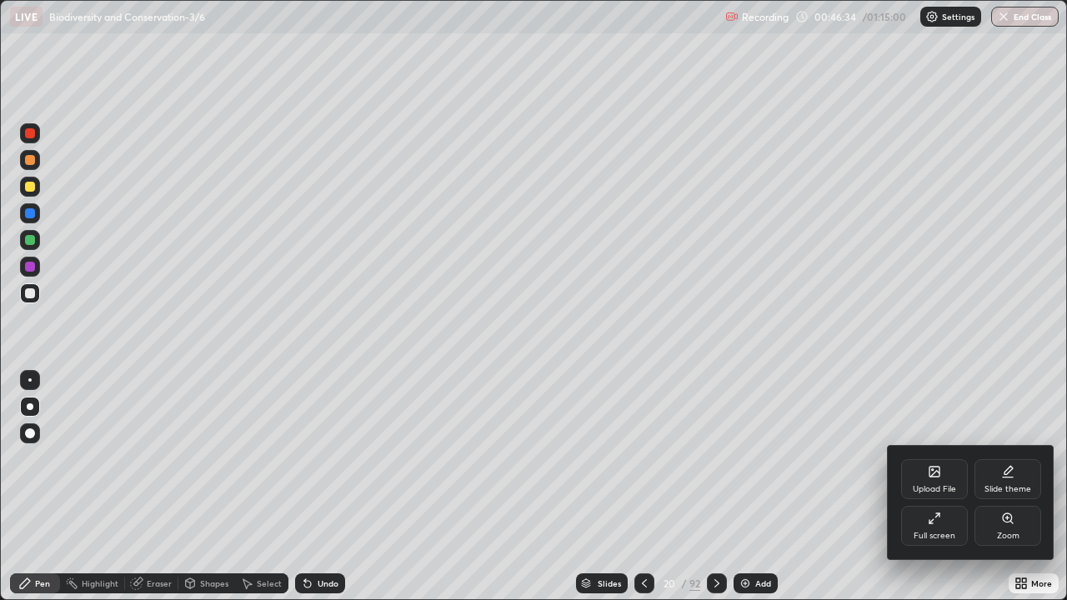
click at [930, 487] on div "Full screen" at bounding box center [934, 526] width 67 height 40
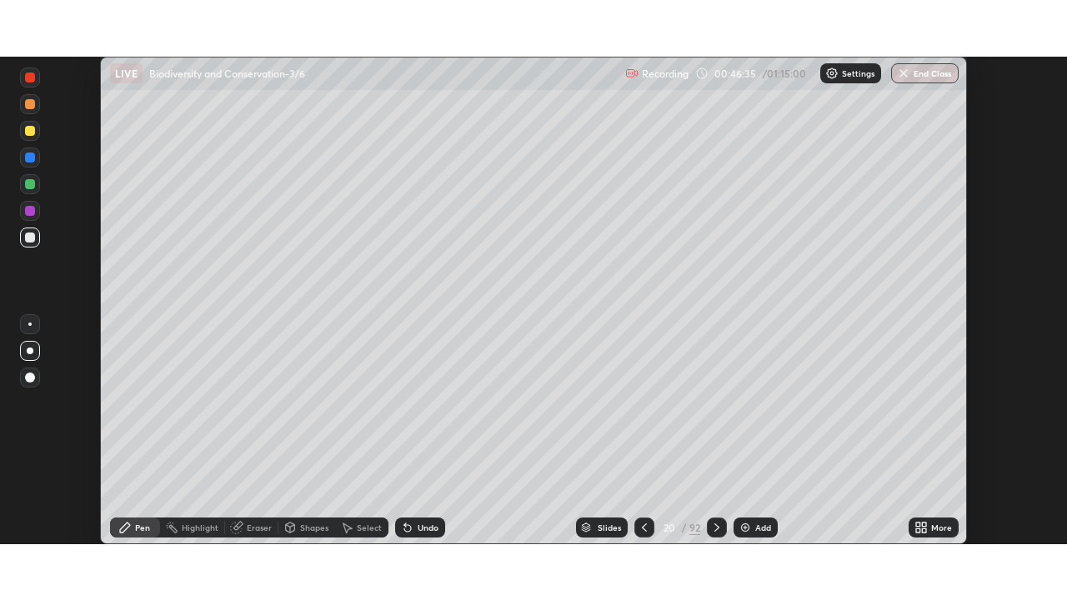
scroll to position [82861, 82281]
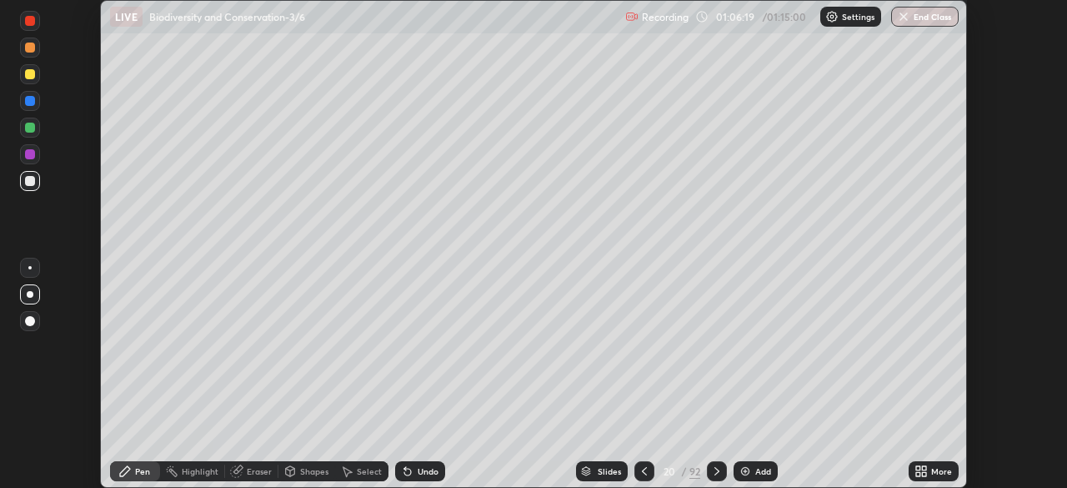
click at [929, 469] on div "More" at bounding box center [933, 471] width 50 height 20
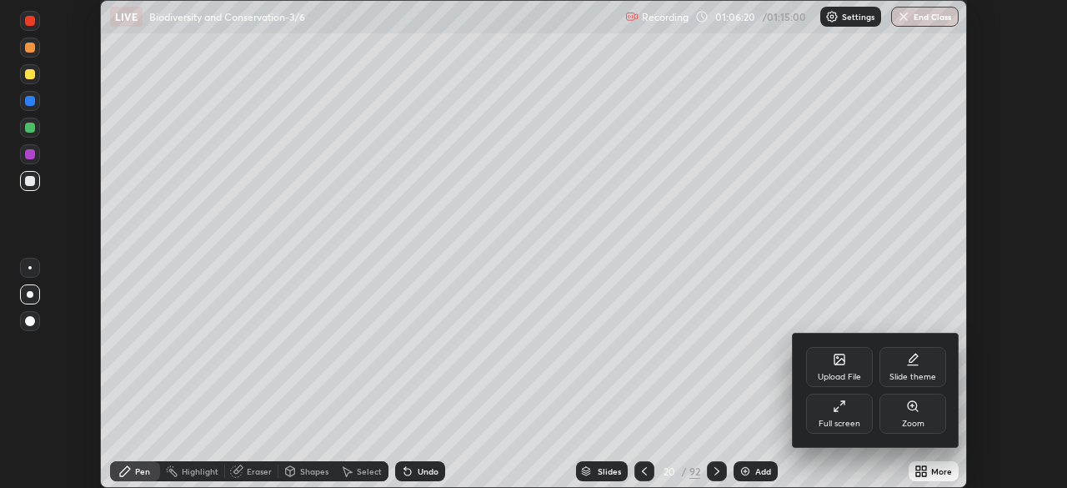
click at [840, 415] on div "Full screen" at bounding box center [839, 413] width 67 height 40
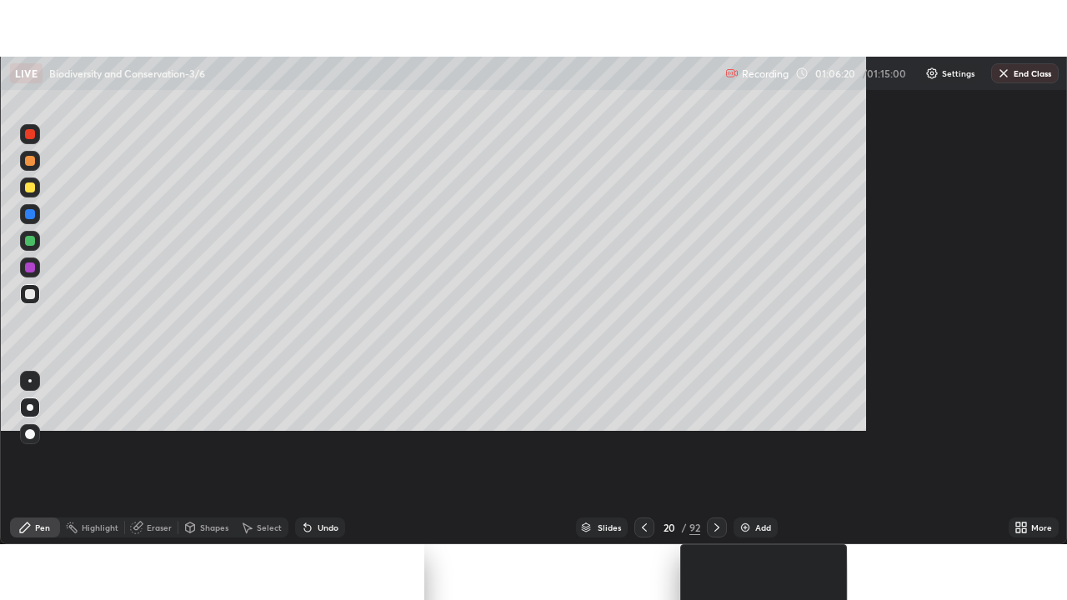
scroll to position [600, 1067]
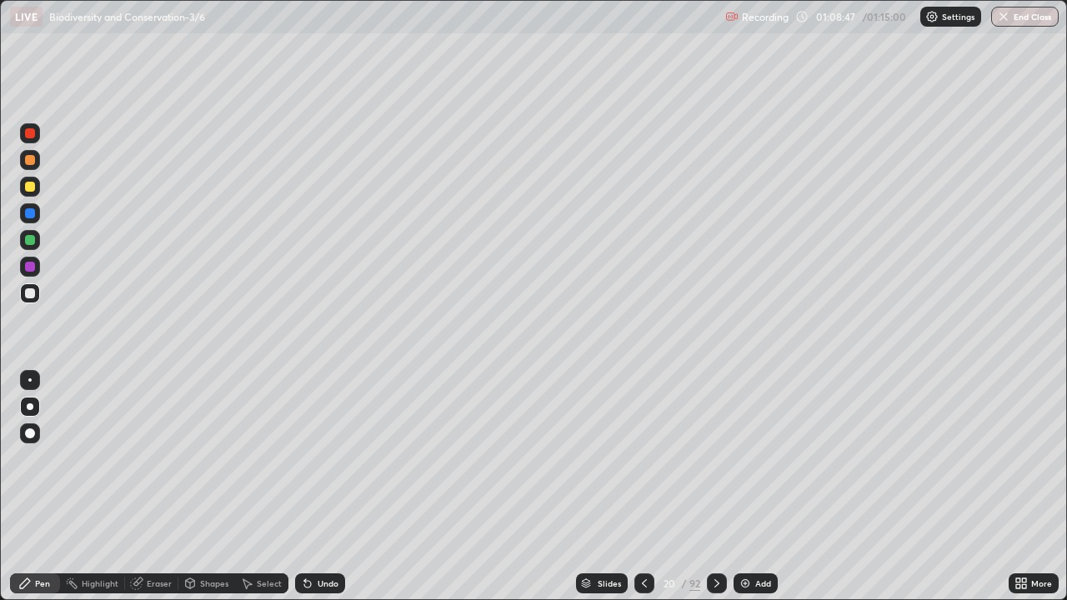
click at [609, 487] on div "Slides" at bounding box center [609, 583] width 23 height 8
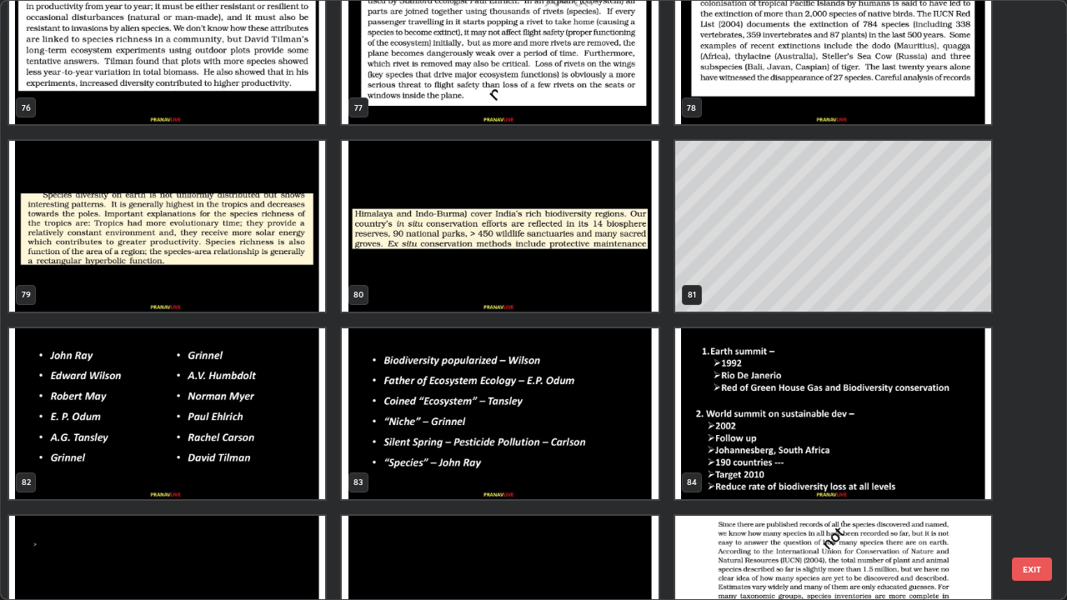
scroll to position [4778, 0]
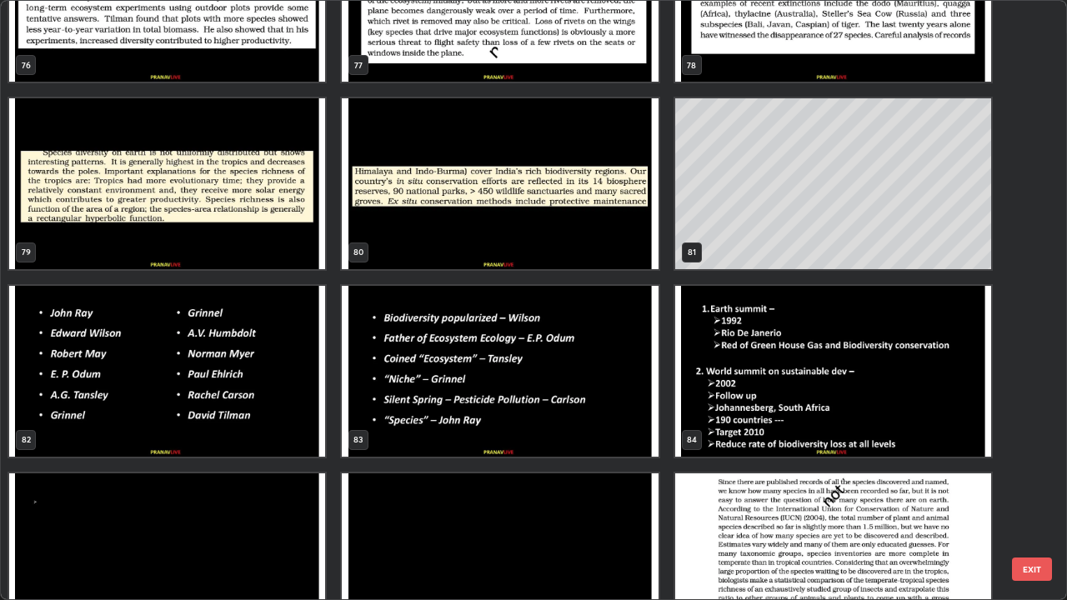
click at [628, 416] on img "grid" at bounding box center [500, 371] width 316 height 171
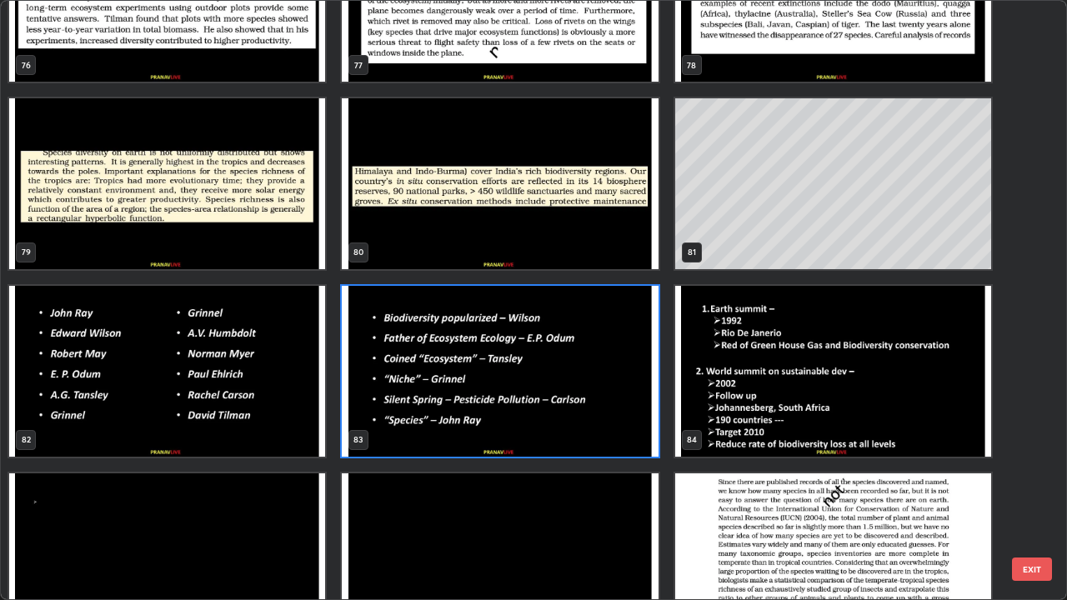
click at [630, 417] on img "grid" at bounding box center [500, 371] width 316 height 171
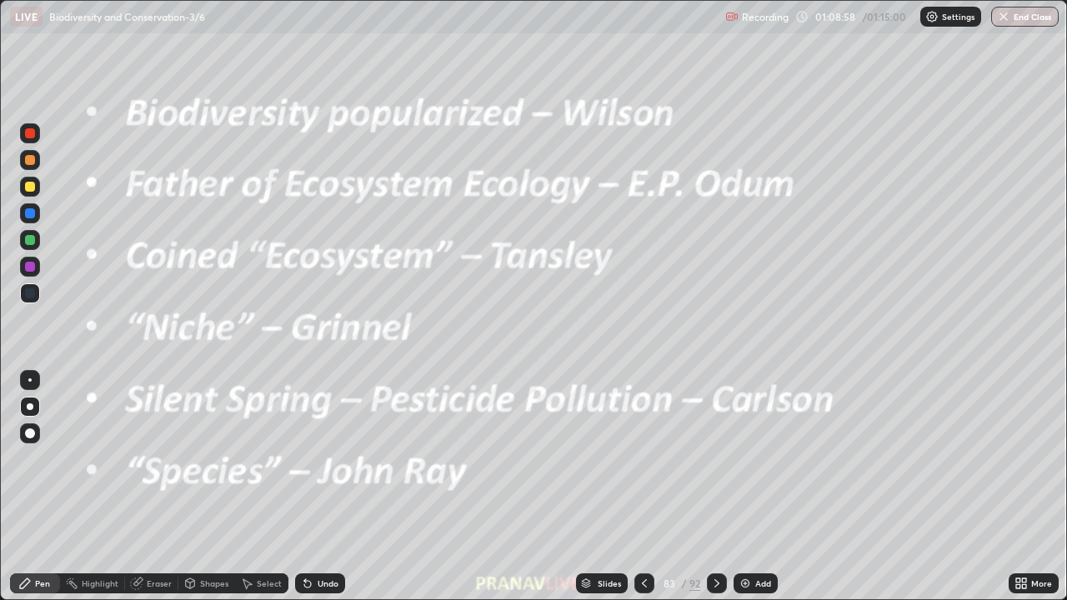
click at [633, 418] on img "grid" at bounding box center [500, 371] width 316 height 171
click at [637, 419] on img "grid" at bounding box center [500, 371] width 316 height 171
click at [638, 416] on img "grid" at bounding box center [500, 371] width 316 height 171
click at [763, 487] on div "Add" at bounding box center [763, 583] width 16 height 8
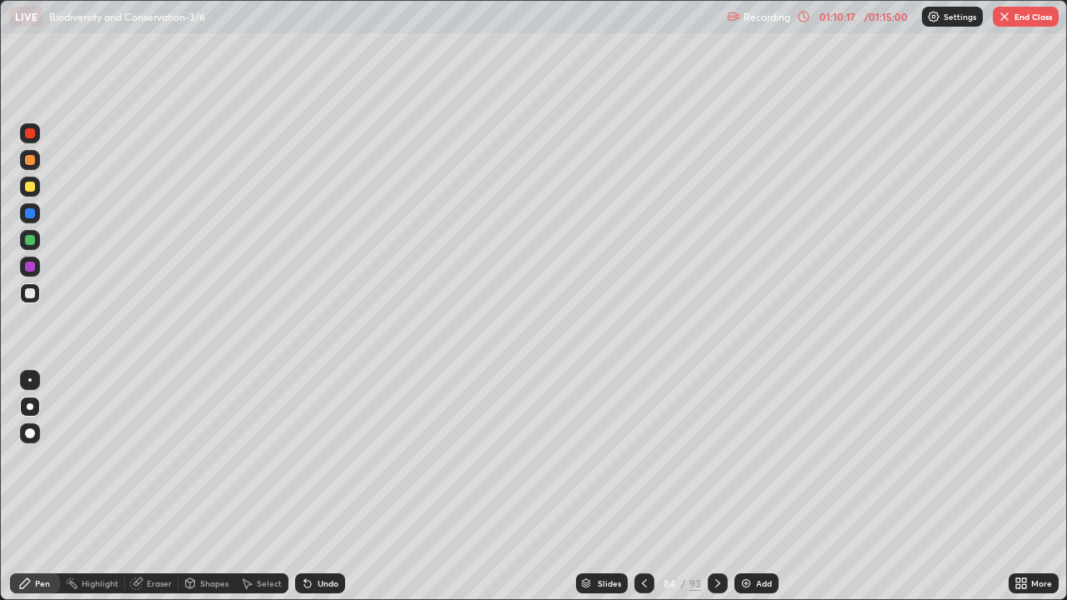
click at [718, 487] on icon at bounding box center [717, 583] width 13 height 13
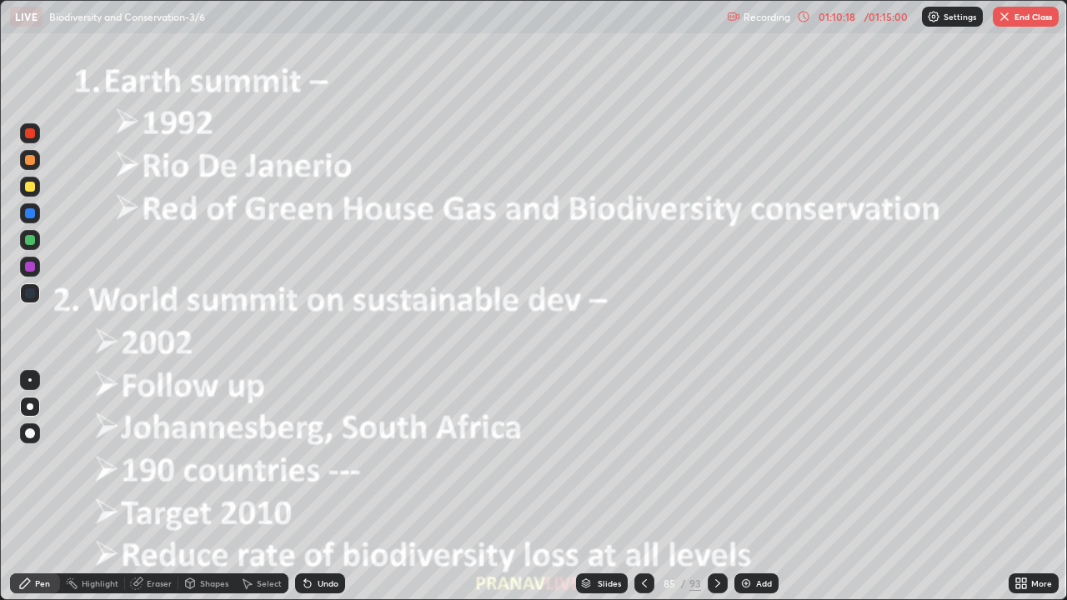
click at [156, 487] on div "Eraser" at bounding box center [151, 583] width 53 height 20
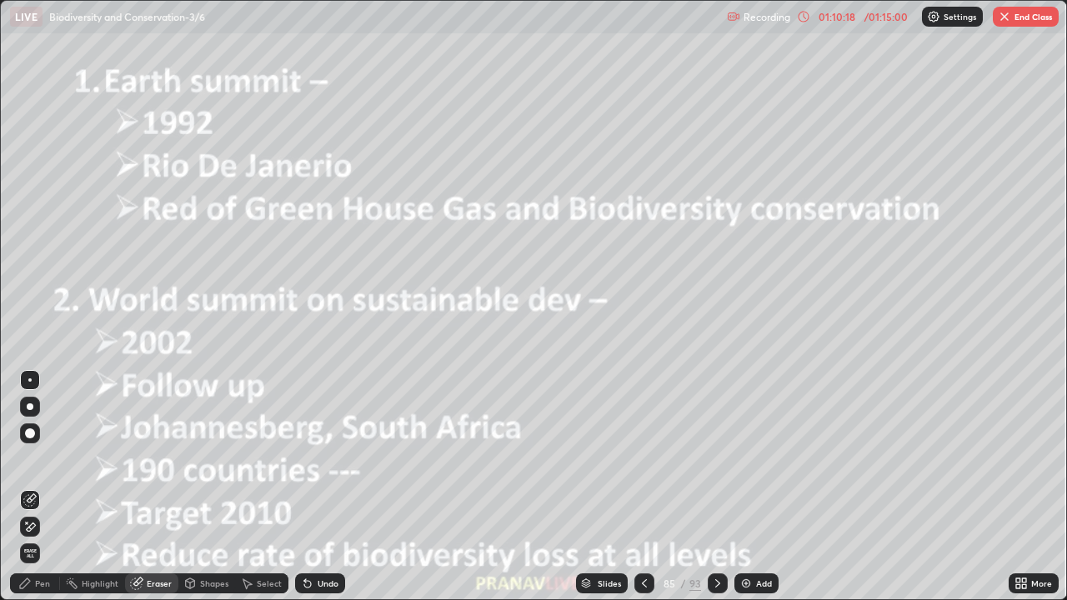
click at [202, 487] on div "Shapes" at bounding box center [206, 583] width 57 height 20
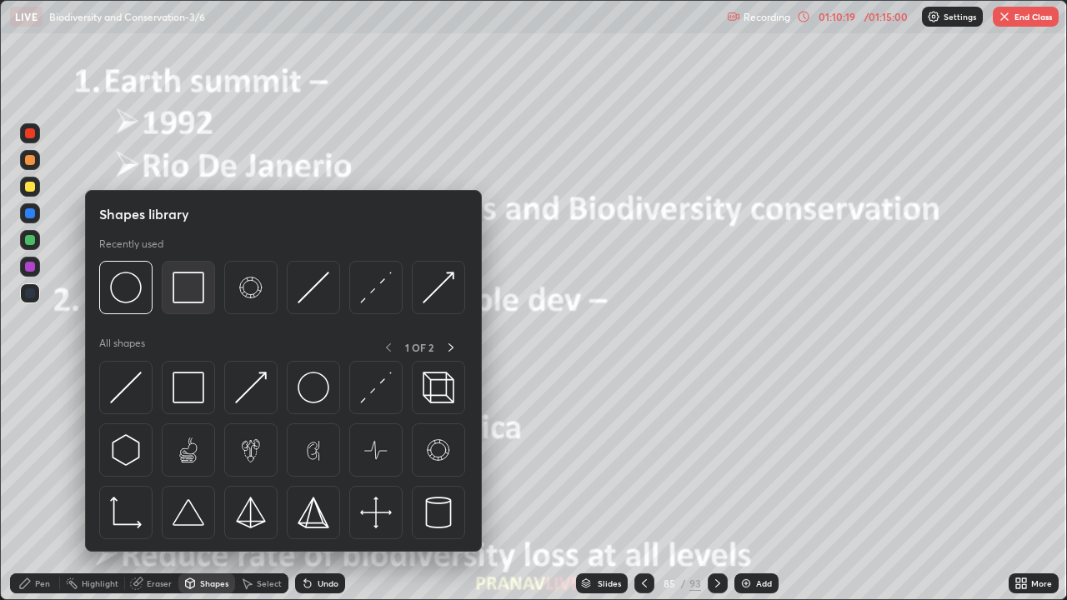
click at [171, 284] on div at bounding box center [188, 287] width 53 height 53
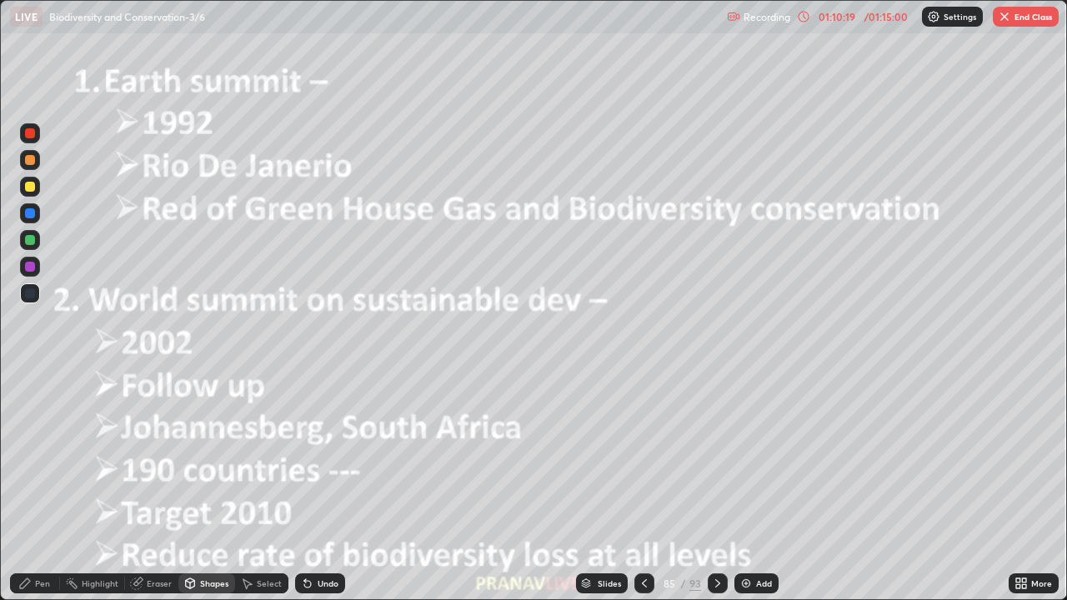
click at [30, 185] on div at bounding box center [30, 187] width 10 height 10
click at [756, 487] on div "Add" at bounding box center [764, 583] width 16 height 8
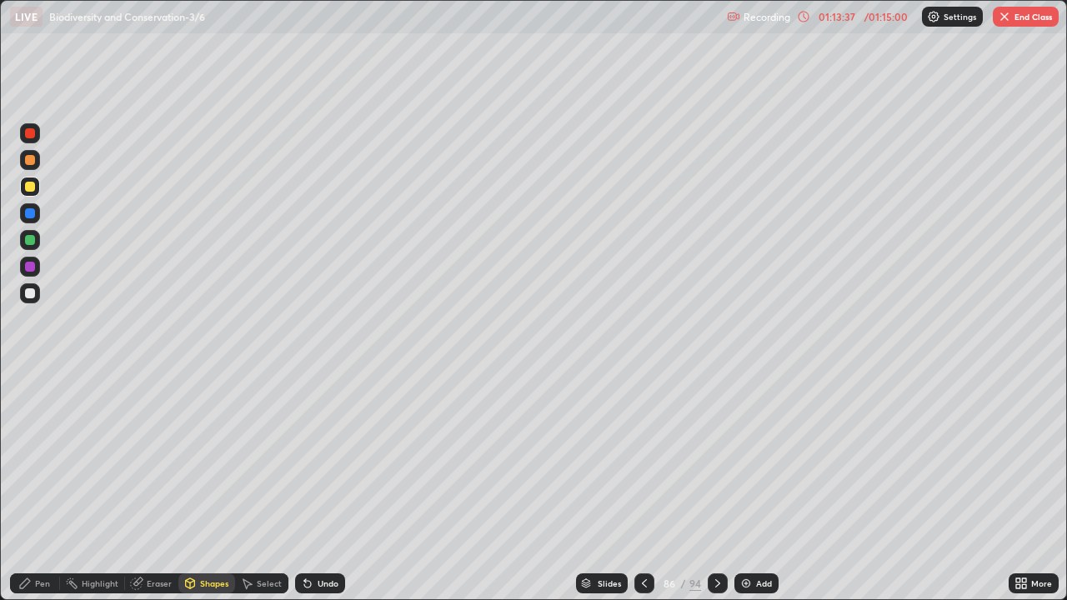
click at [717, 487] on icon at bounding box center [717, 583] width 13 height 13
click at [643, 487] on div at bounding box center [644, 583] width 20 height 33
click at [643, 487] on icon at bounding box center [644, 583] width 13 height 13
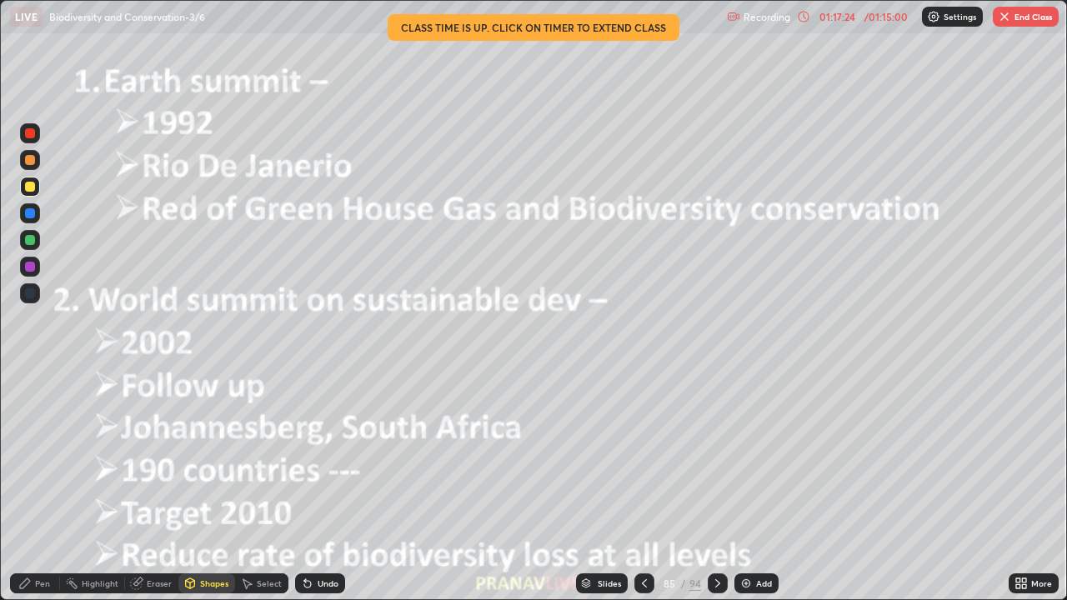
click at [751, 487] on div "Add" at bounding box center [756, 583] width 44 height 20
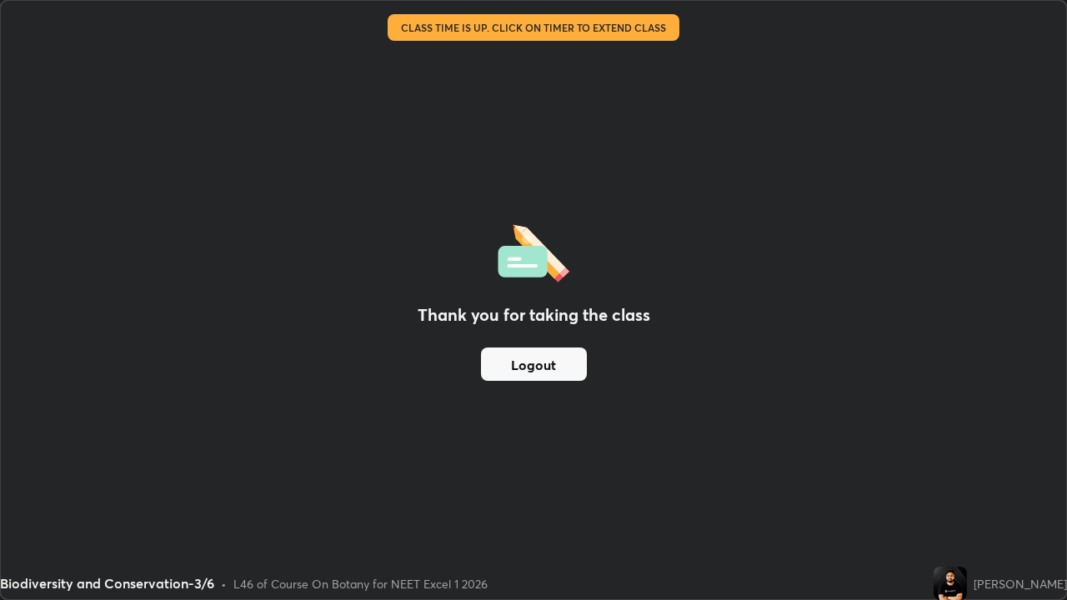
click at [562, 369] on button "Logout" at bounding box center [534, 364] width 106 height 33
